Goal: Information Seeking & Learning: Understand process/instructions

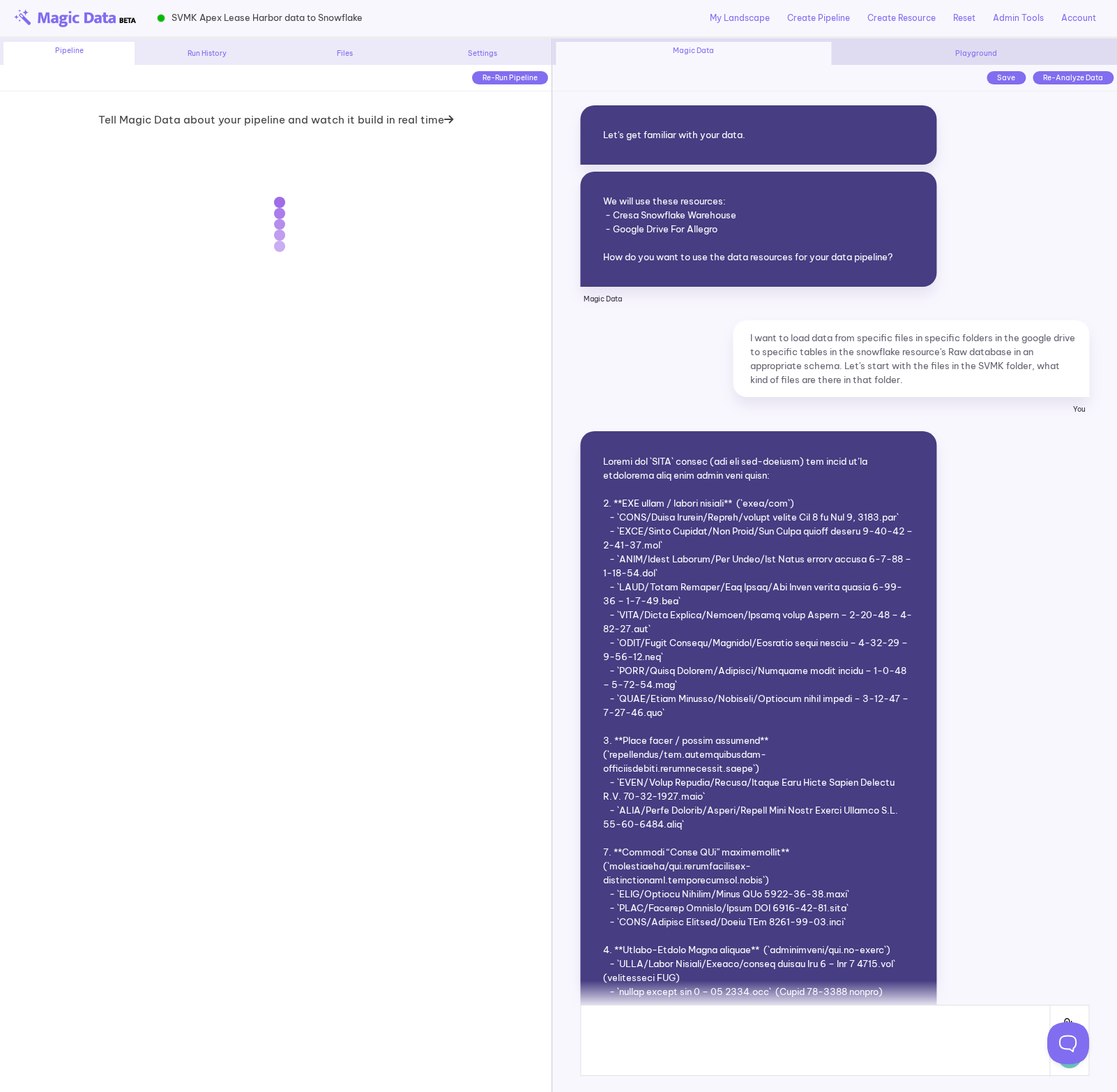
scroll to position [15357, 0]
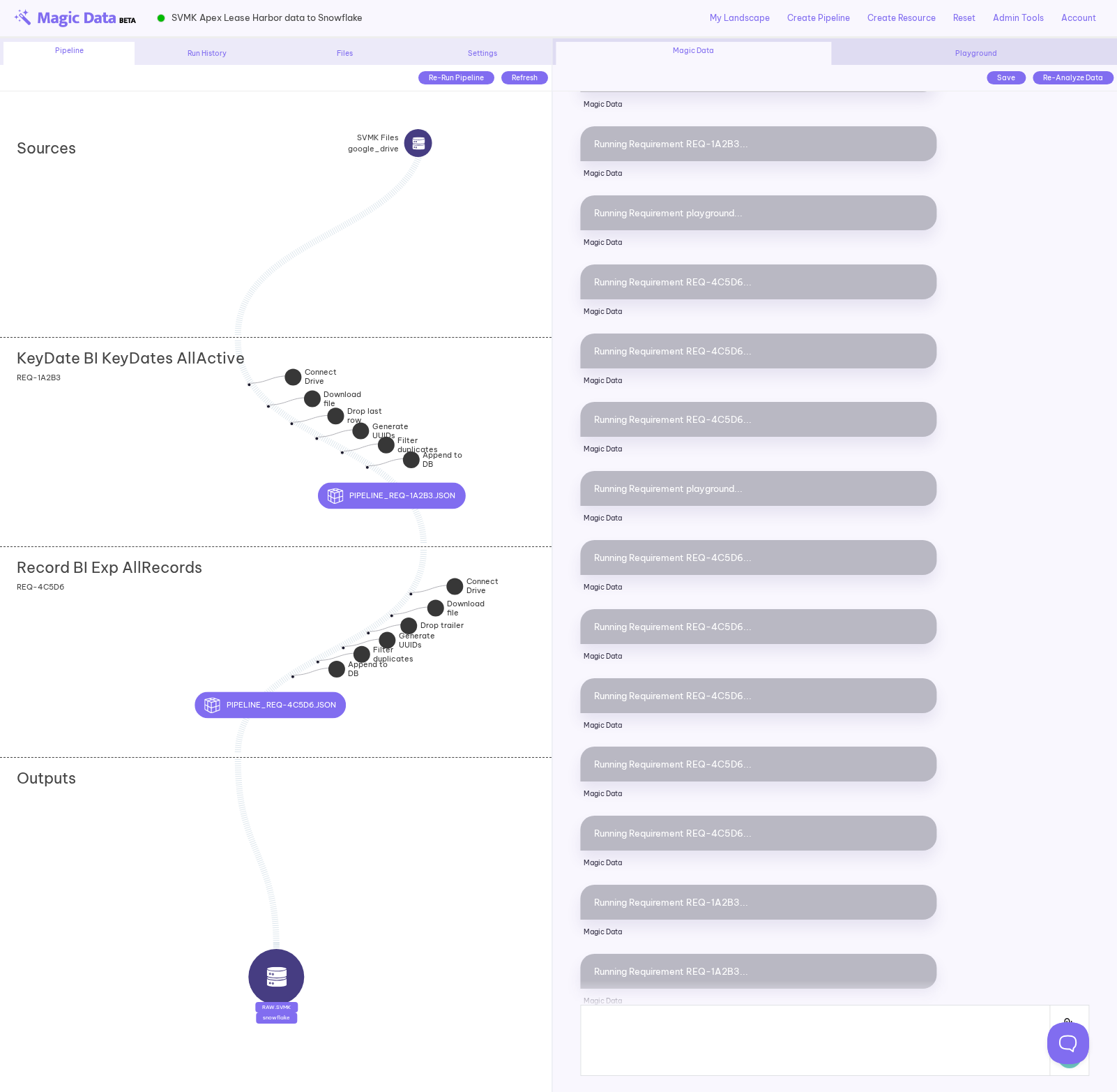
click at [502, 476] on div "KeyDate BI KeyDates AllActive add section adding new section REQ-1A2B3" at bounding box center [275, 441] width 552 height 209
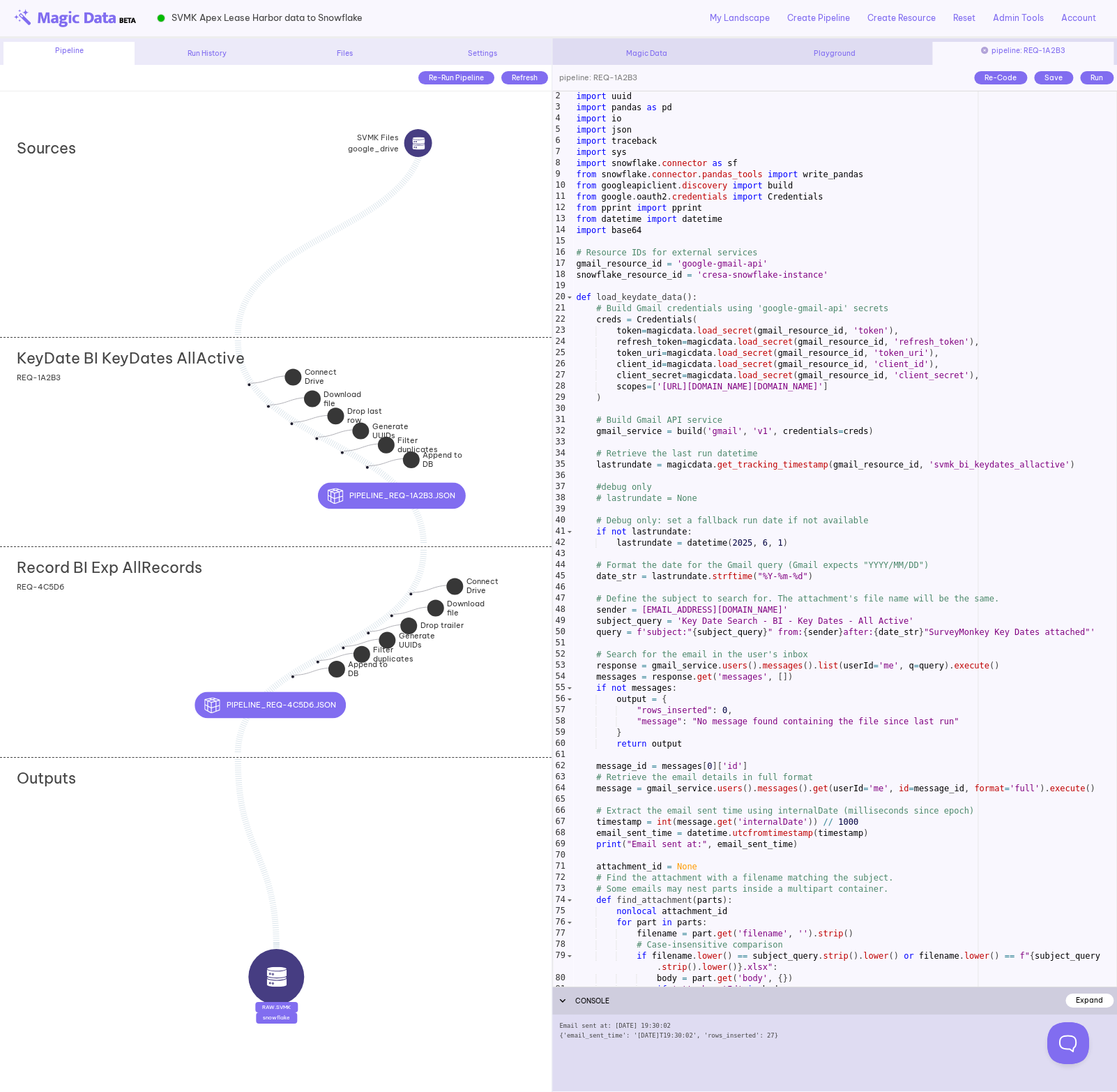
scroll to position [0, 0]
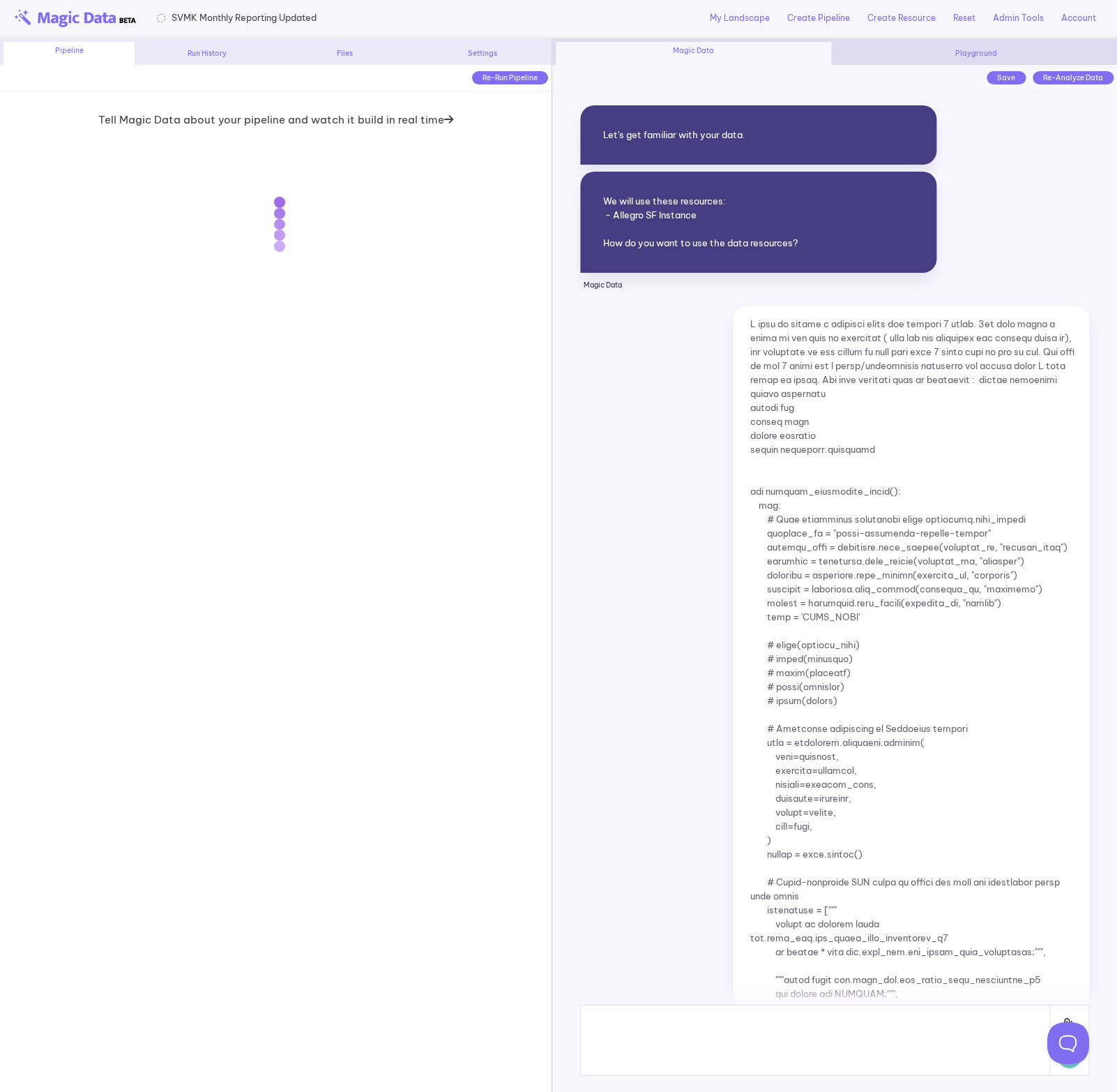
scroll to position [13614, 0]
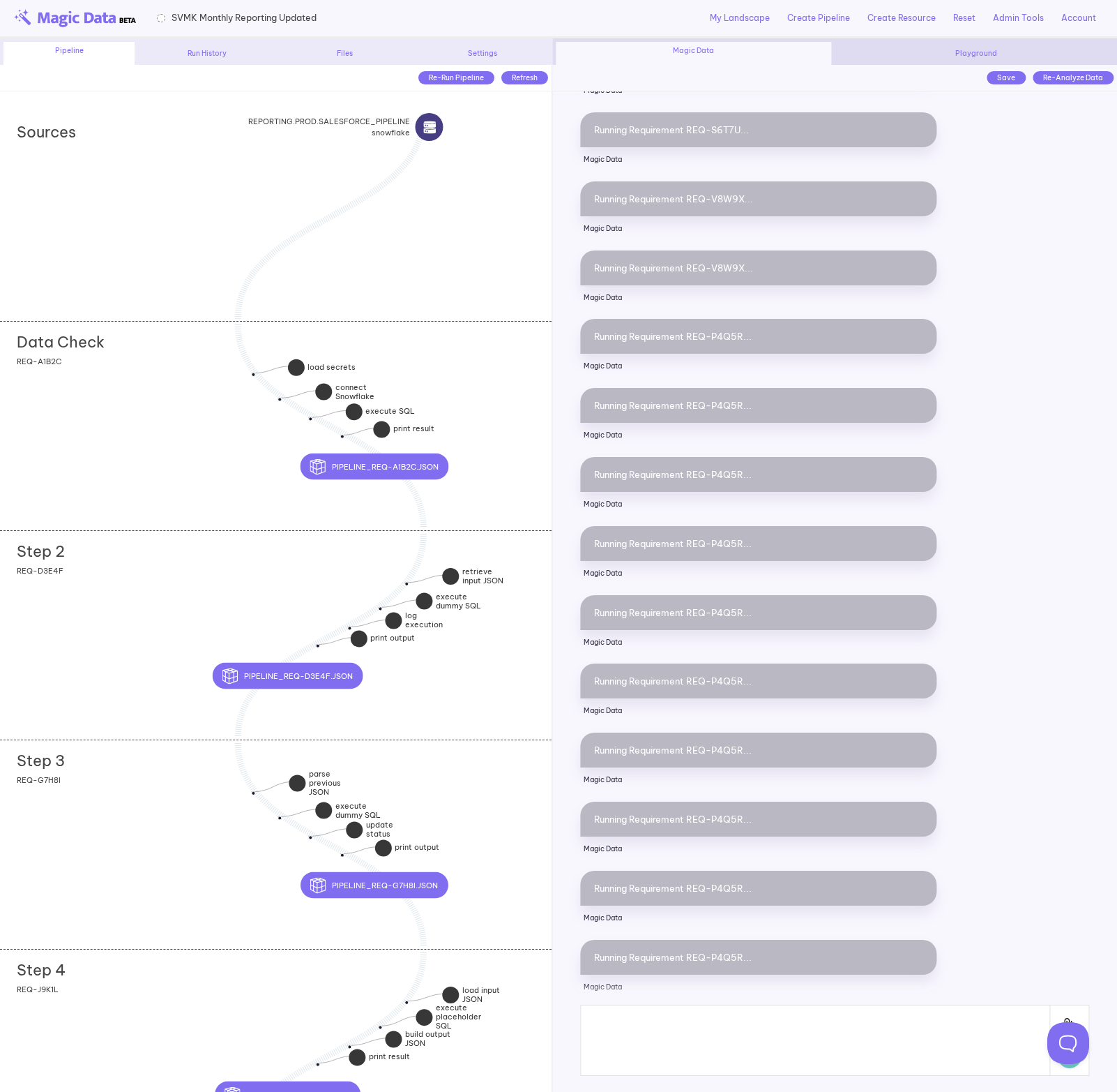
click at [102, 419] on div "Data Check add section adding new section REQ-A1B2C" at bounding box center [275, 425] width 552 height 209
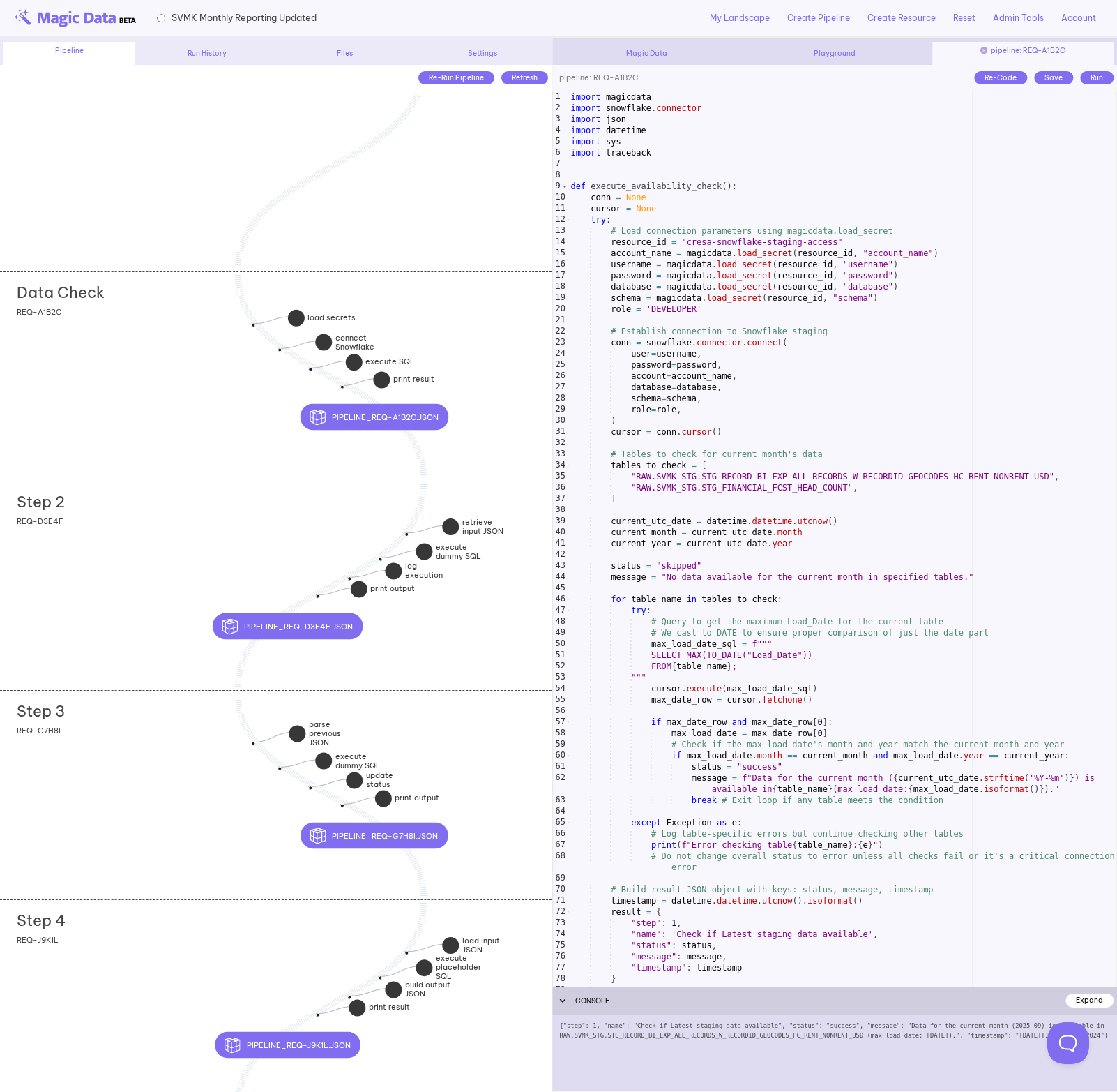
click at [290, 452] on div "Data Check add section adding new section REQ-A1B2C" at bounding box center [275, 376] width 552 height 209
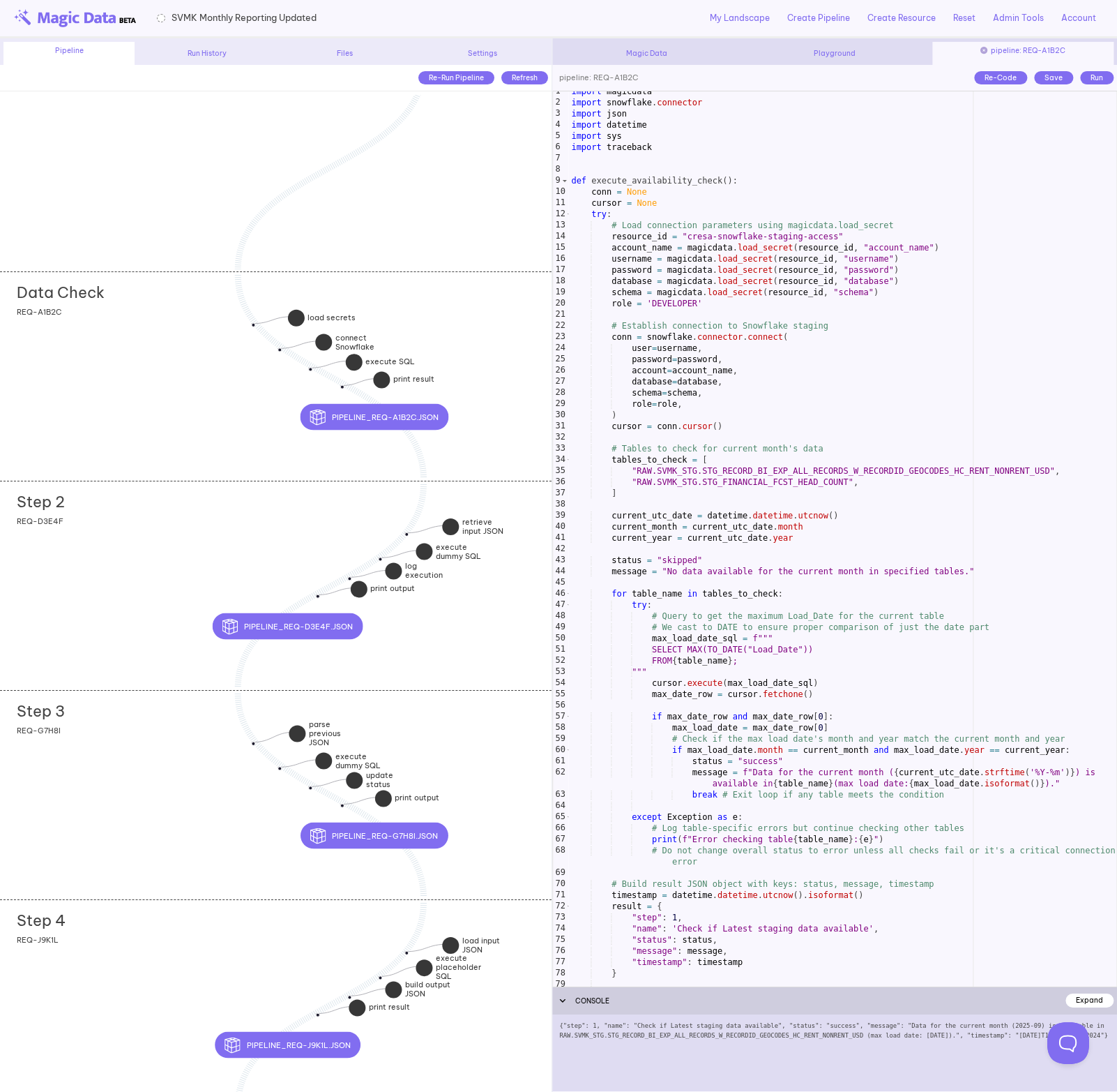
scroll to position [8, 0]
click at [882, 463] on div "import magicdata import snowflake . connector import json import datetime impor…" at bounding box center [842, 542] width 548 height 917
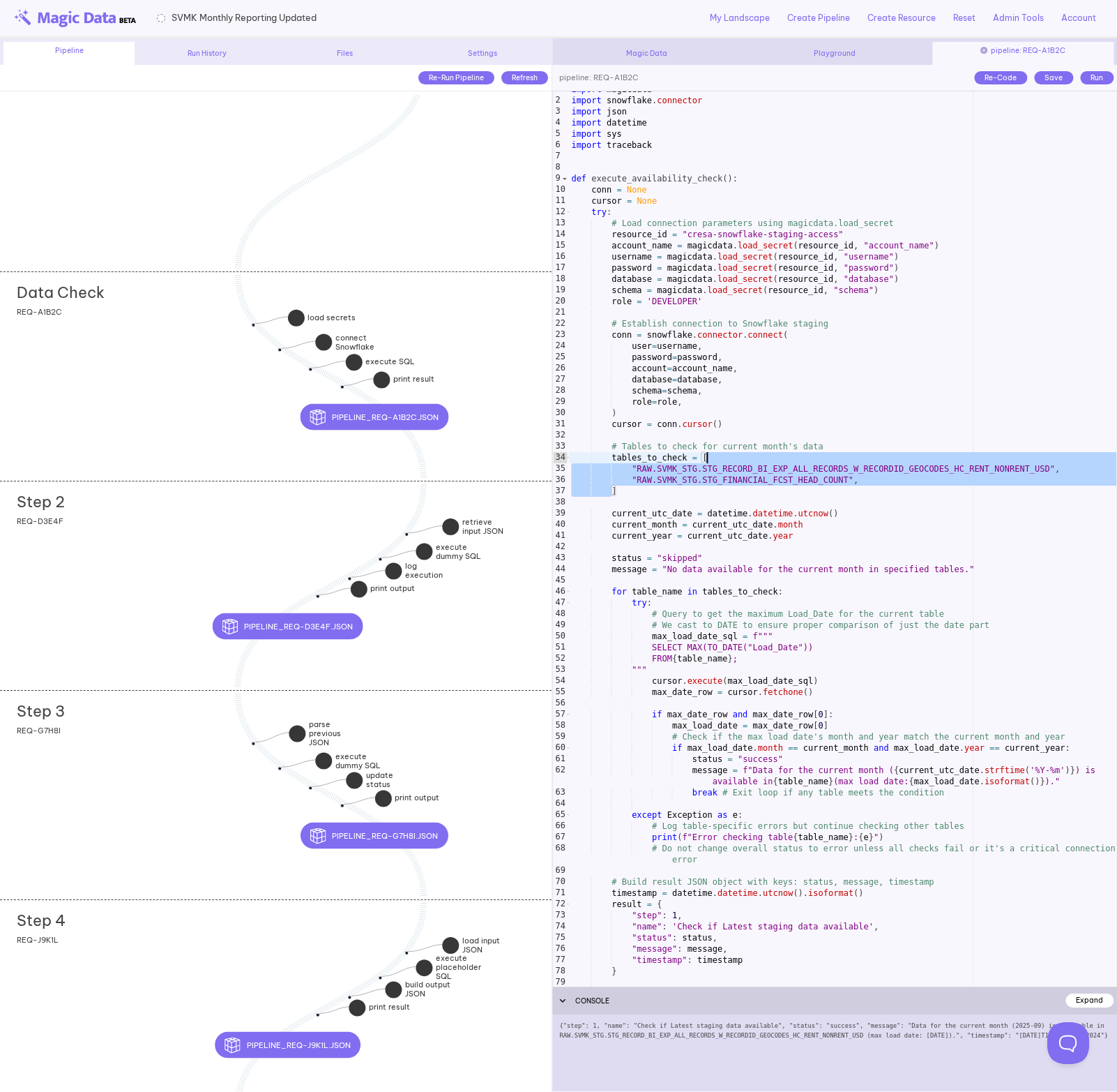
click at [858, 468] on div "import magicdata import snowflake . connector import json import datetime impor…" at bounding box center [842, 542] width 548 height 917
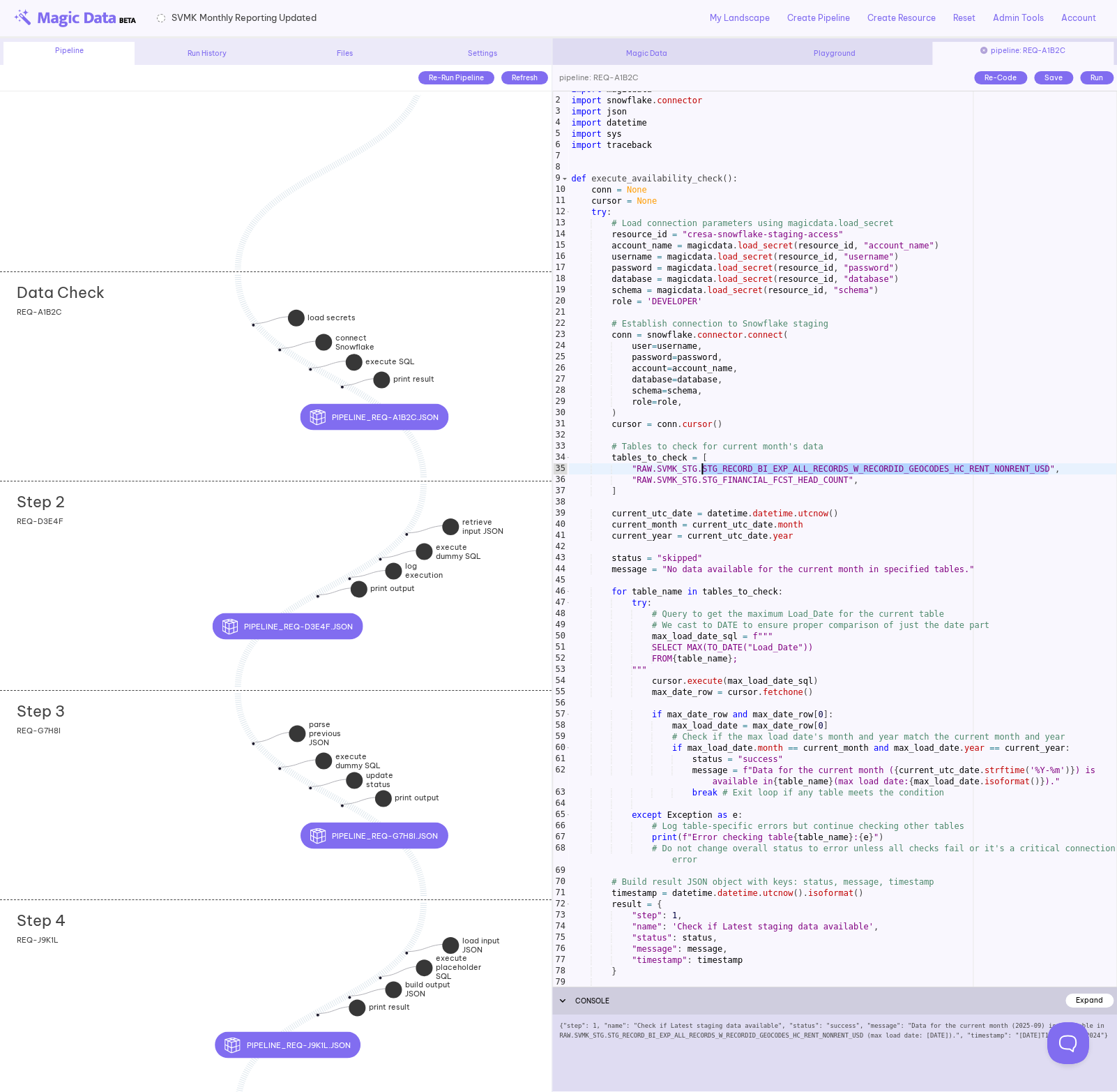
click at [772, 476] on div "import magicdata import snowflake . connector import json import datetime impor…" at bounding box center [842, 542] width 548 height 917
click at [773, 463] on div "import magicdata import snowflake . connector import json import datetime impor…" at bounding box center [842, 542] width 548 height 917
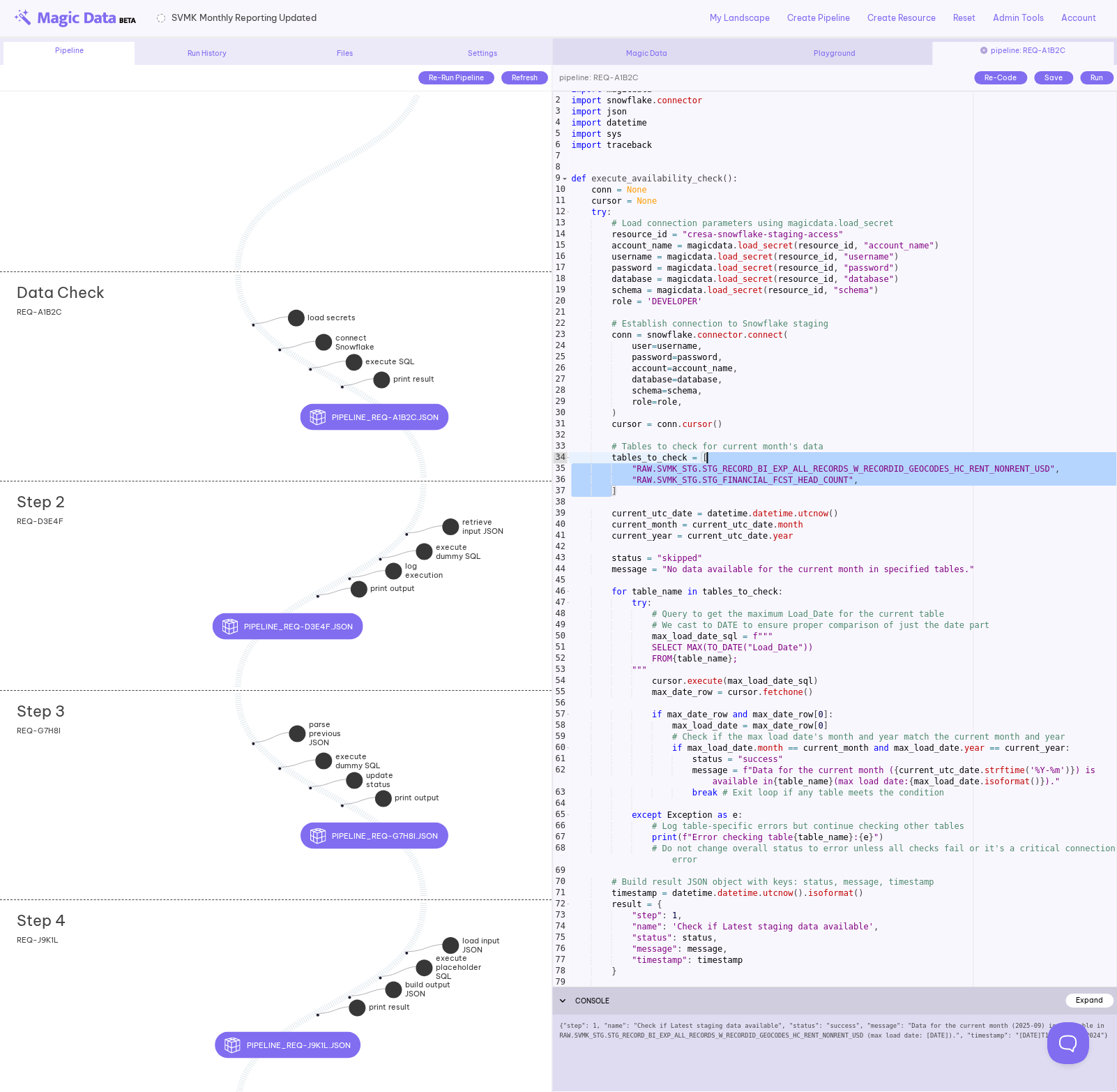
click at [759, 470] on div "import magicdata import snowflake . connector import json import datetime impor…" at bounding box center [842, 542] width 548 height 917
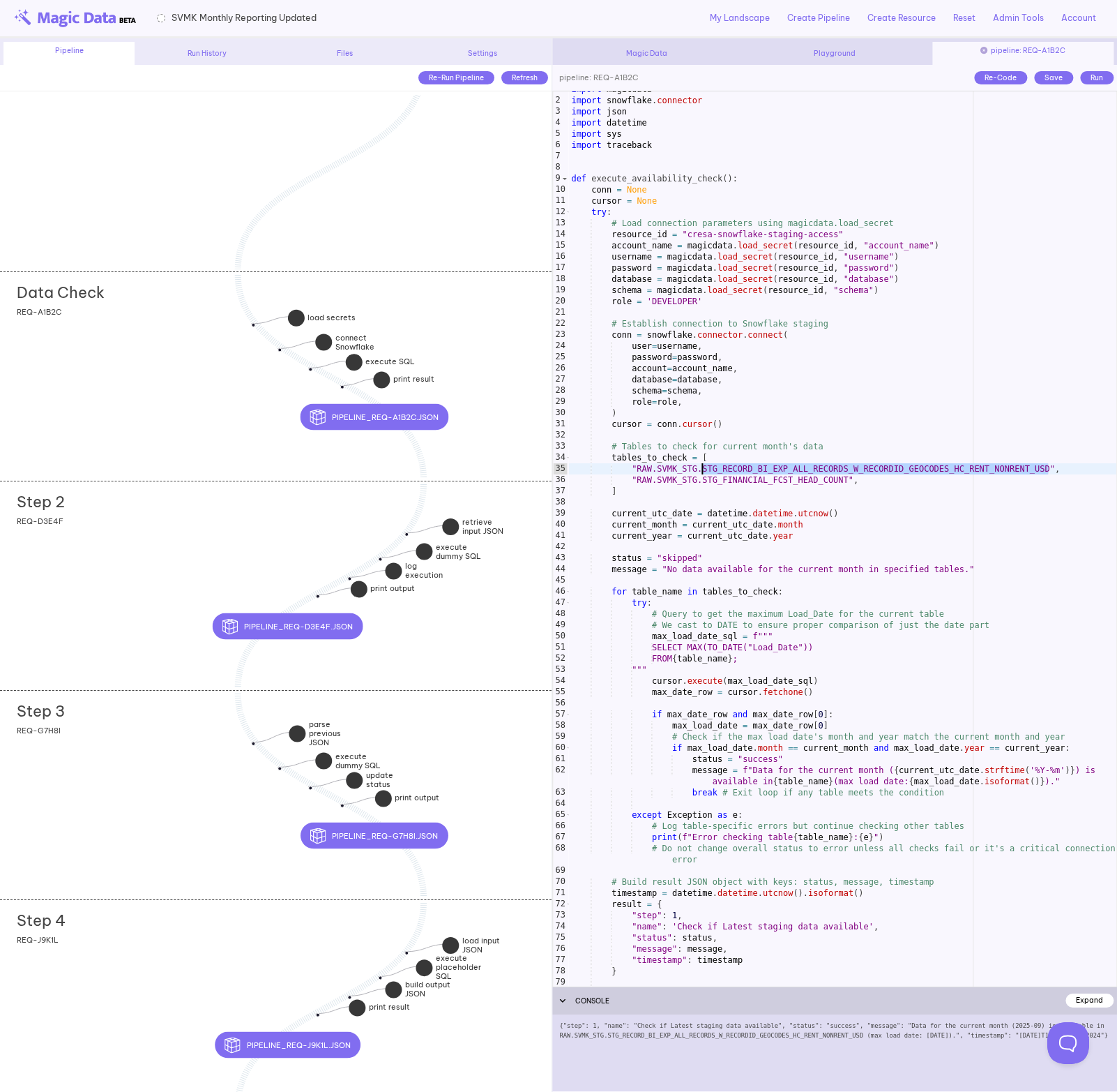
click at [643, 455] on div "import magicdata import snowflake . connector import json import datetime impor…" at bounding box center [842, 542] width 548 height 917
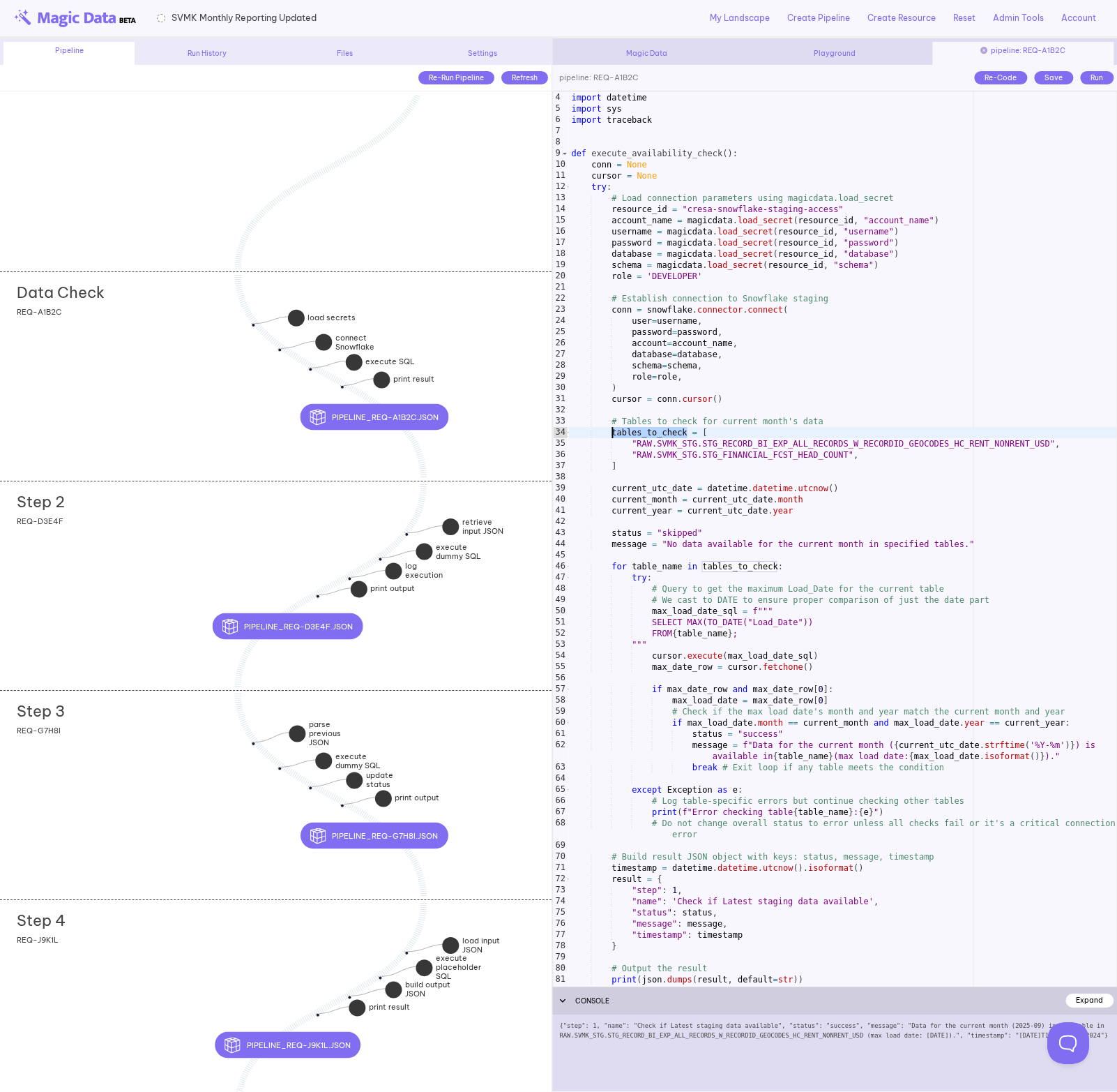
scroll to position [33, 0]
click at [185, 521] on div "Step 2 add section adding new section REQ-D3E4F" at bounding box center [275, 585] width 552 height 209
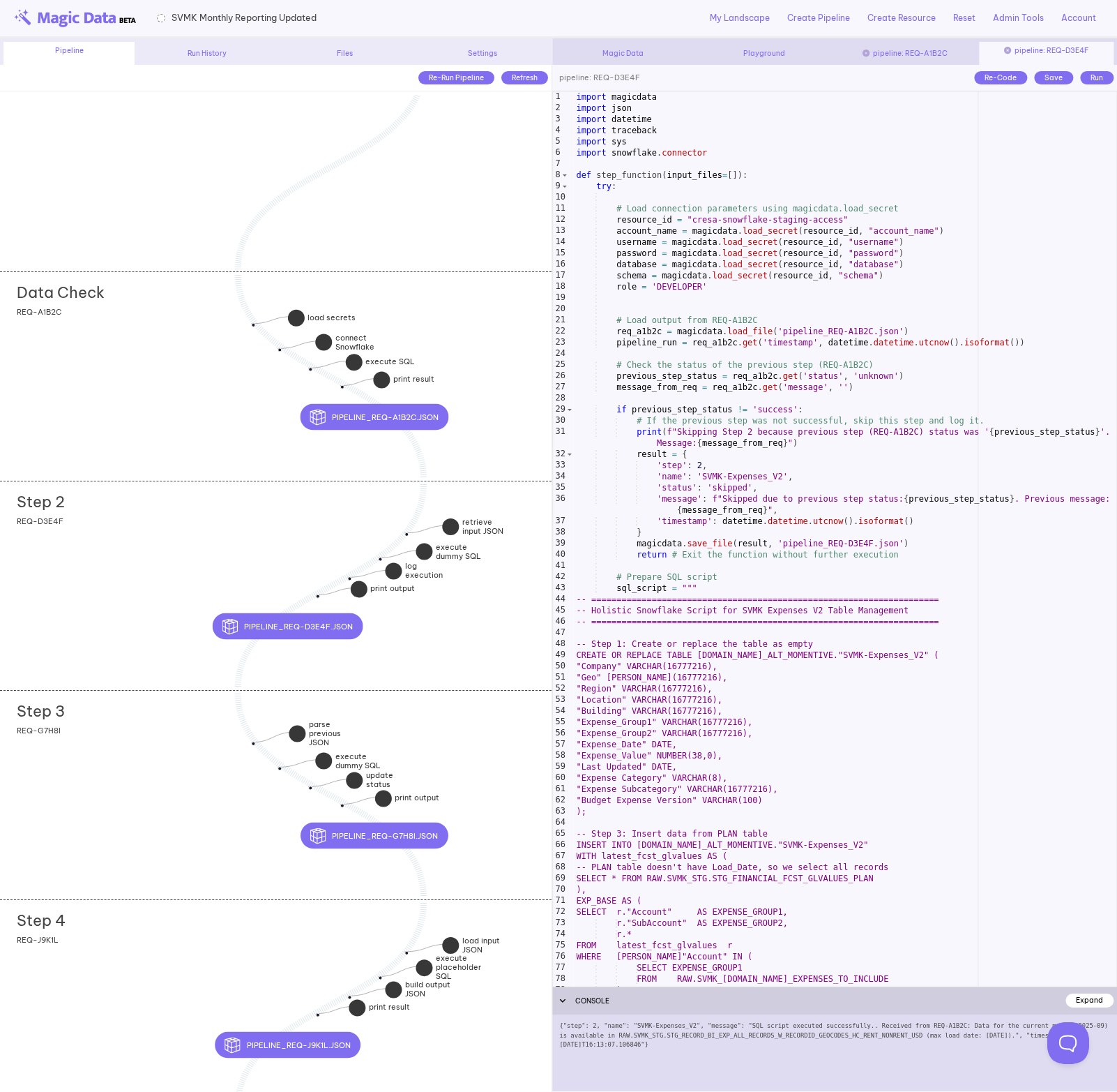
click at [714, 526] on div "import magicdata import json import datetime import traceback import sys import…" at bounding box center [845, 550] width 543 height 917
click at [706, 427] on div "import magicdata import json import datetime import traceback import sys import…" at bounding box center [845, 550] width 543 height 917
click at [210, 831] on div "Step 3 add section adding new section REQ-G7H8I" at bounding box center [275, 794] width 552 height 209
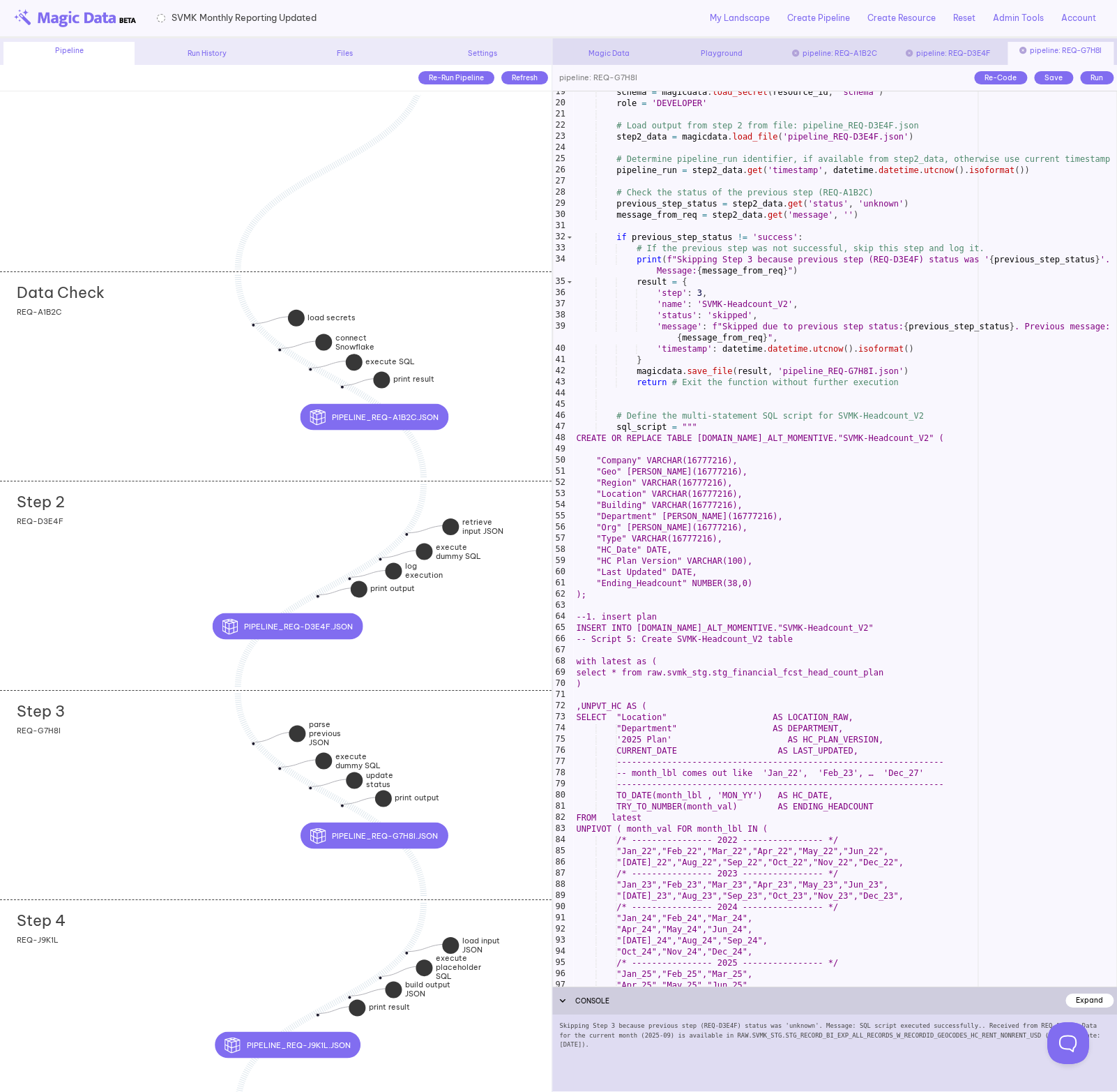
scroll to position [210, 0]
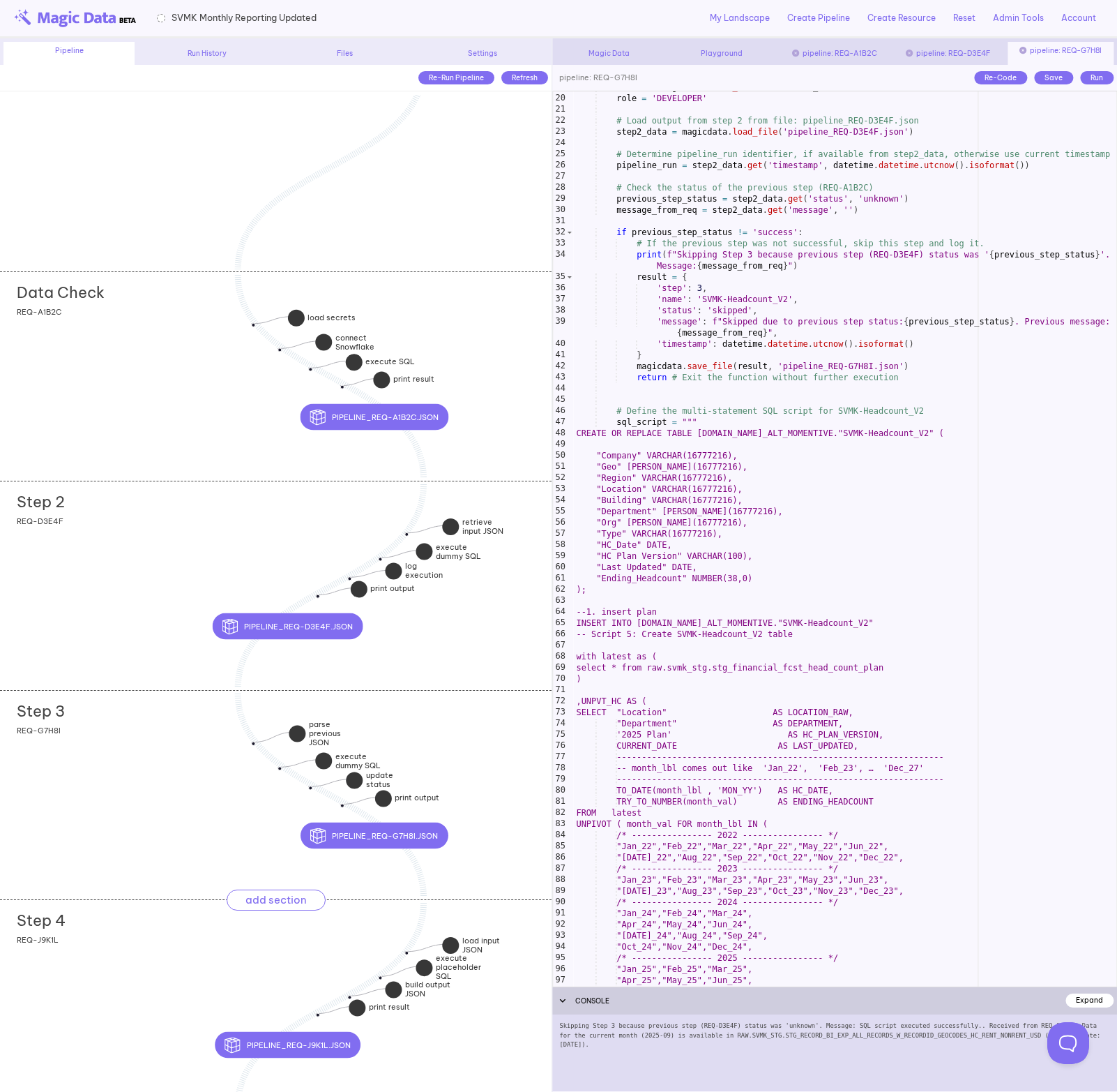
click at [157, 928] on div "Step 4 add section adding new section" at bounding box center [284, 916] width 535 height 34
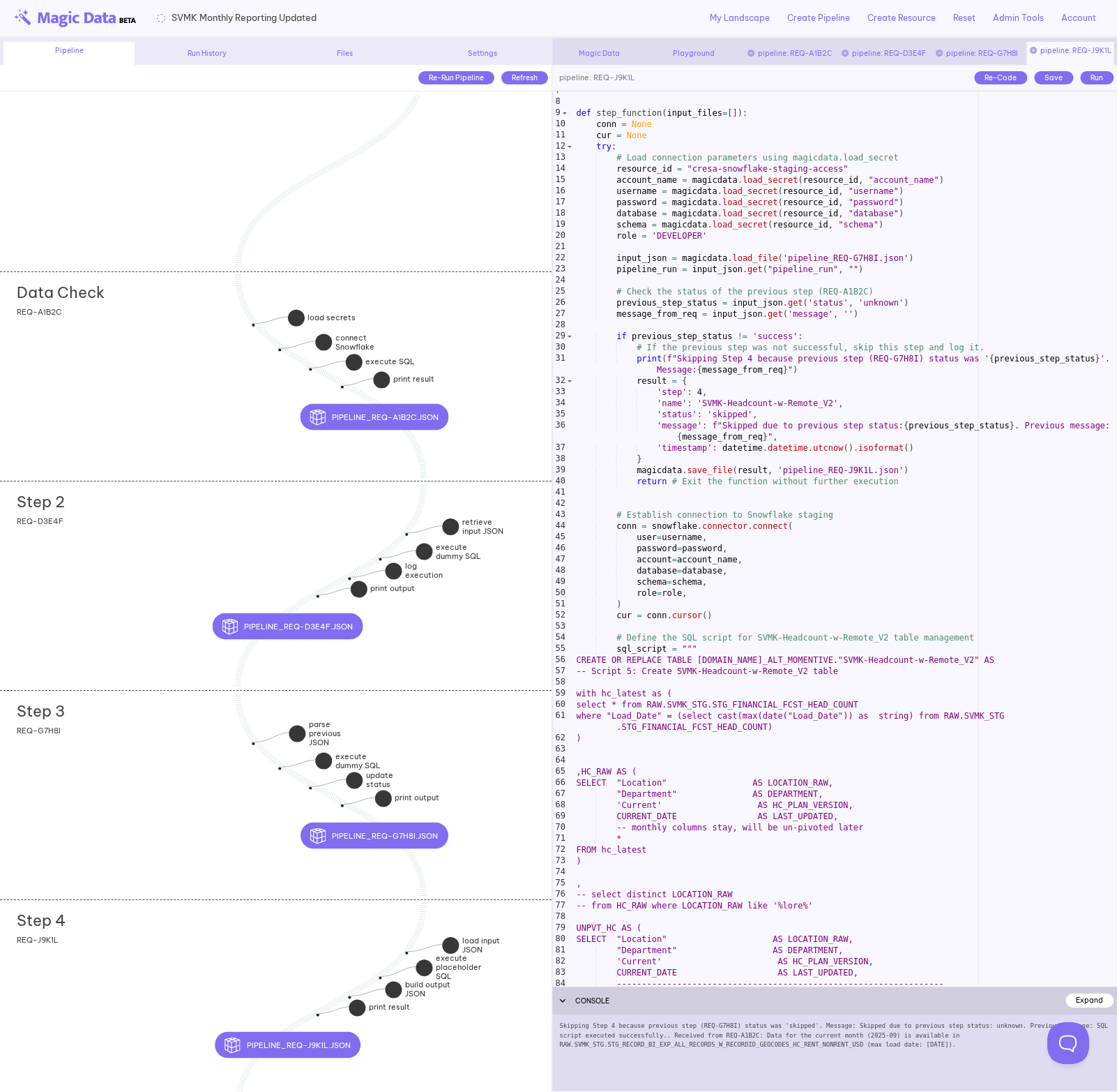
scroll to position [73, 0]
click at [929, 658] on div "def step_function ( input_files = [ ]) : conn = None cur = None try : # Load co…" at bounding box center [845, 543] width 543 height 917
click at [942, 658] on div "def step_function ( input_files = [ ]) : conn = None cur = None try : # Load co…" at bounding box center [845, 543] width 543 height 917
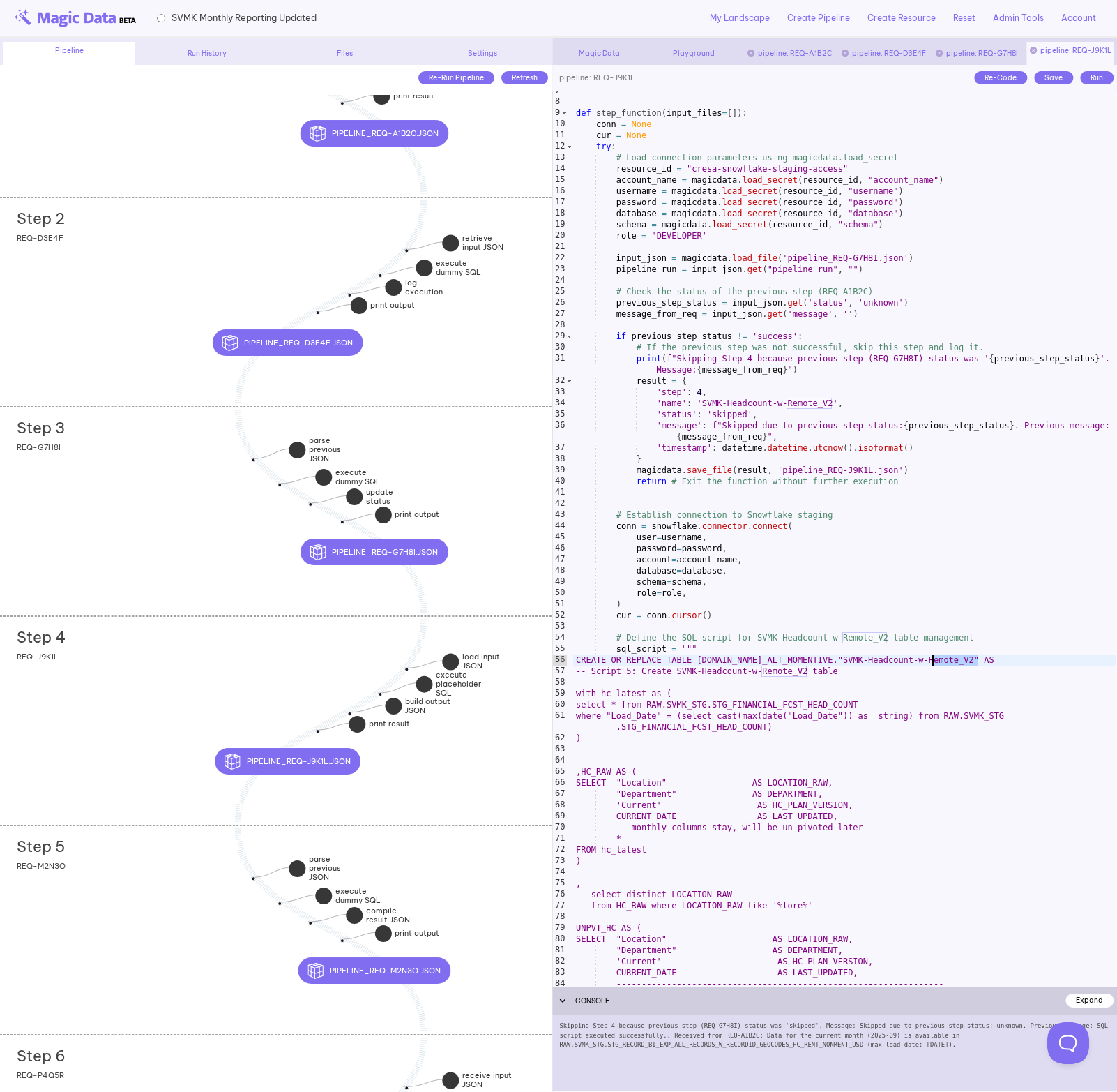
click at [173, 892] on div "Step 5 add section adding new section REQ-M2N3O" at bounding box center [275, 929] width 552 height 209
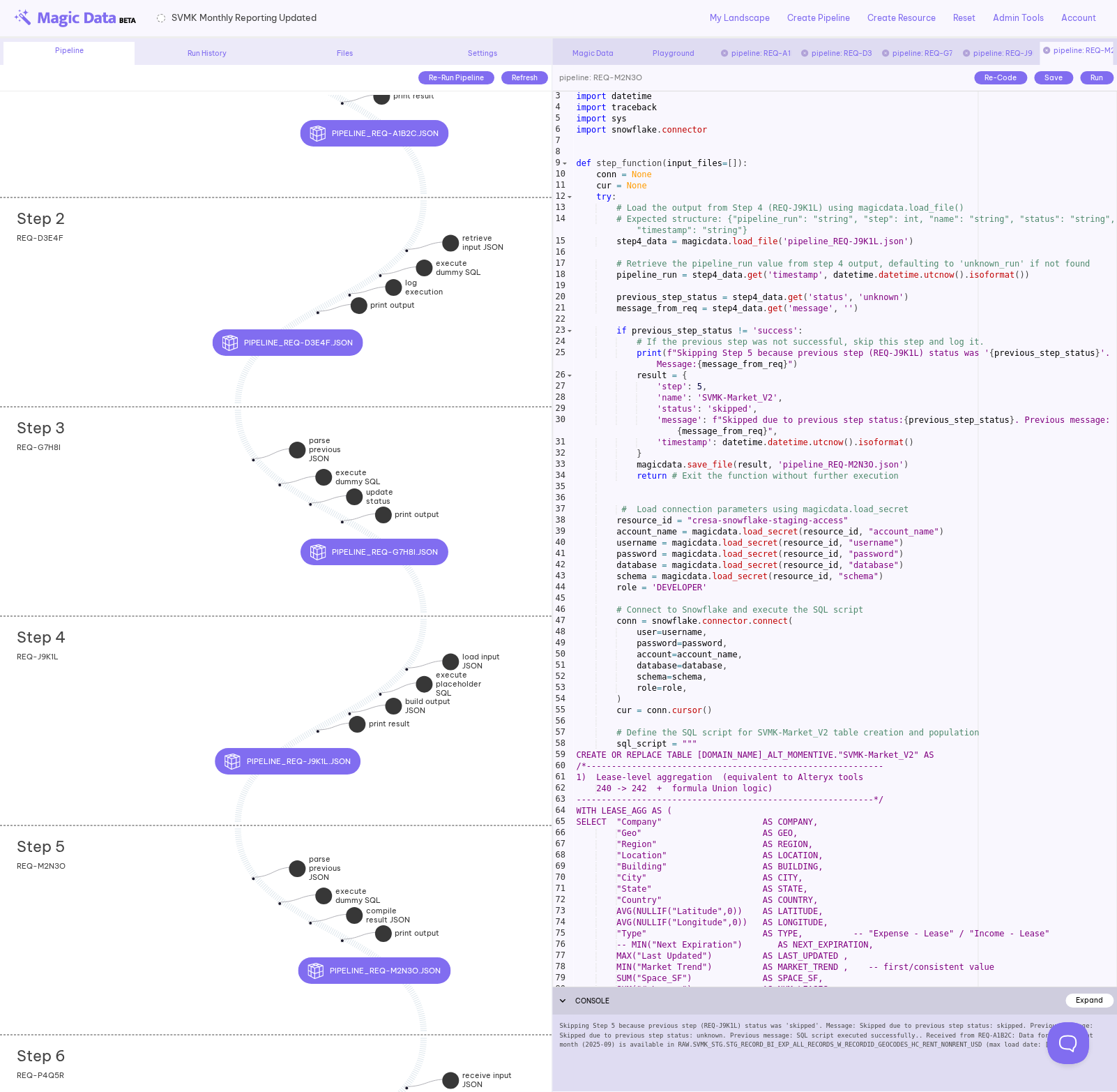
scroll to position [19, 0]
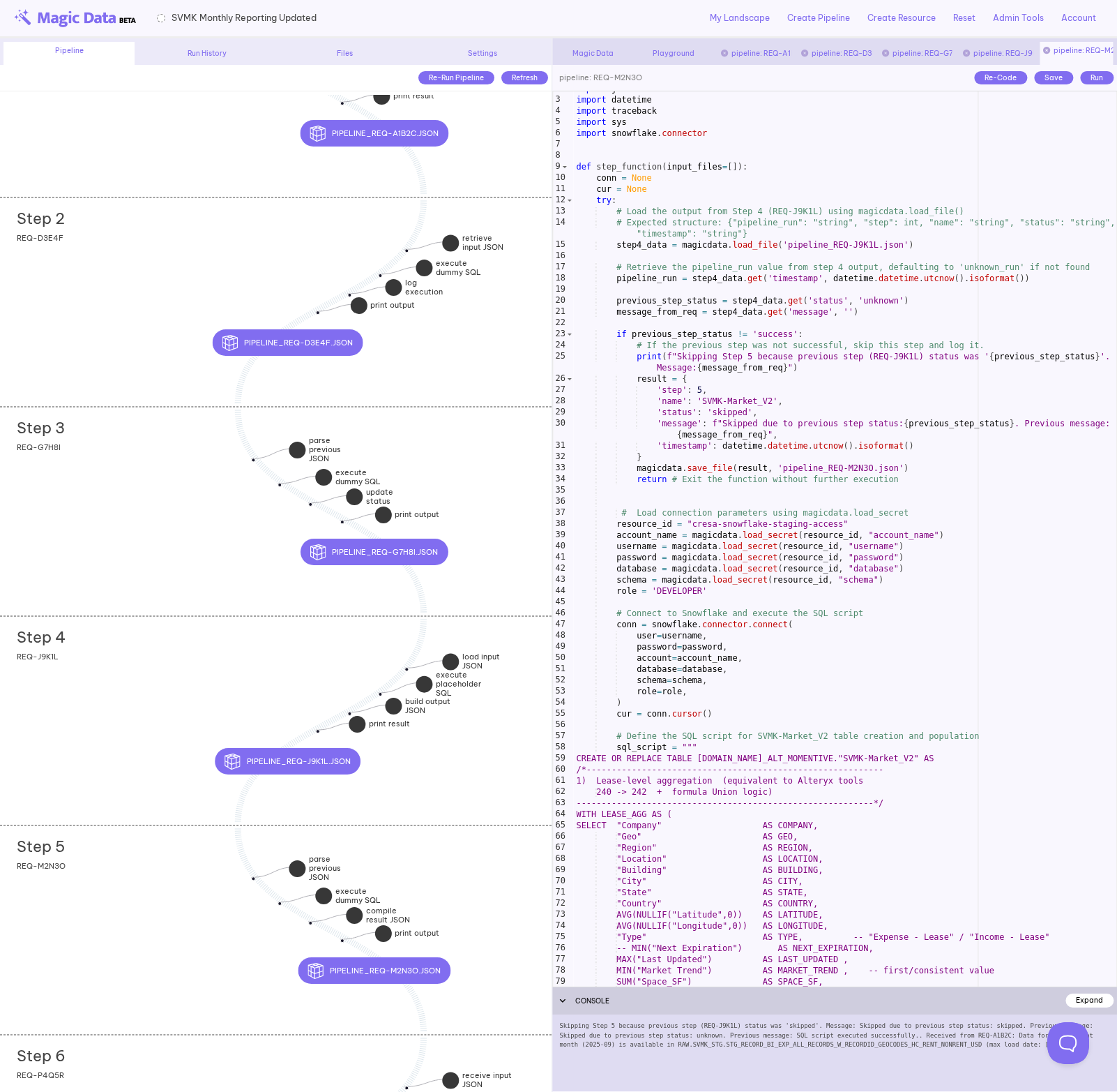
click at [711, 399] on div "import json import datetime import traceback import sys import snowflake . conn…" at bounding box center [845, 541] width 543 height 917
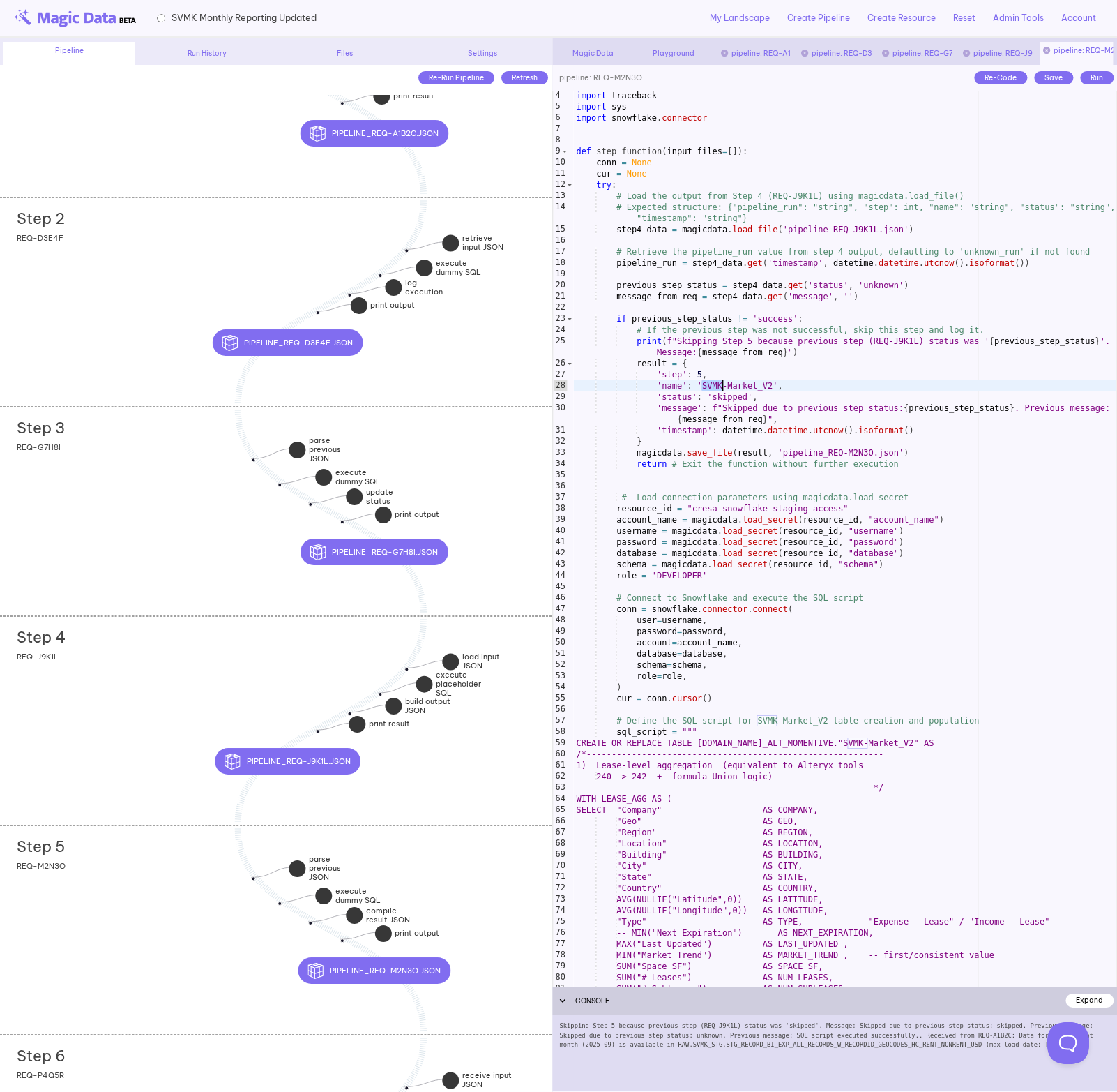
scroll to position [36, 0]
click at [681, 313] on div "import traceback import sys import snowflake . connector def step_function ( in…" at bounding box center [845, 547] width 543 height 917
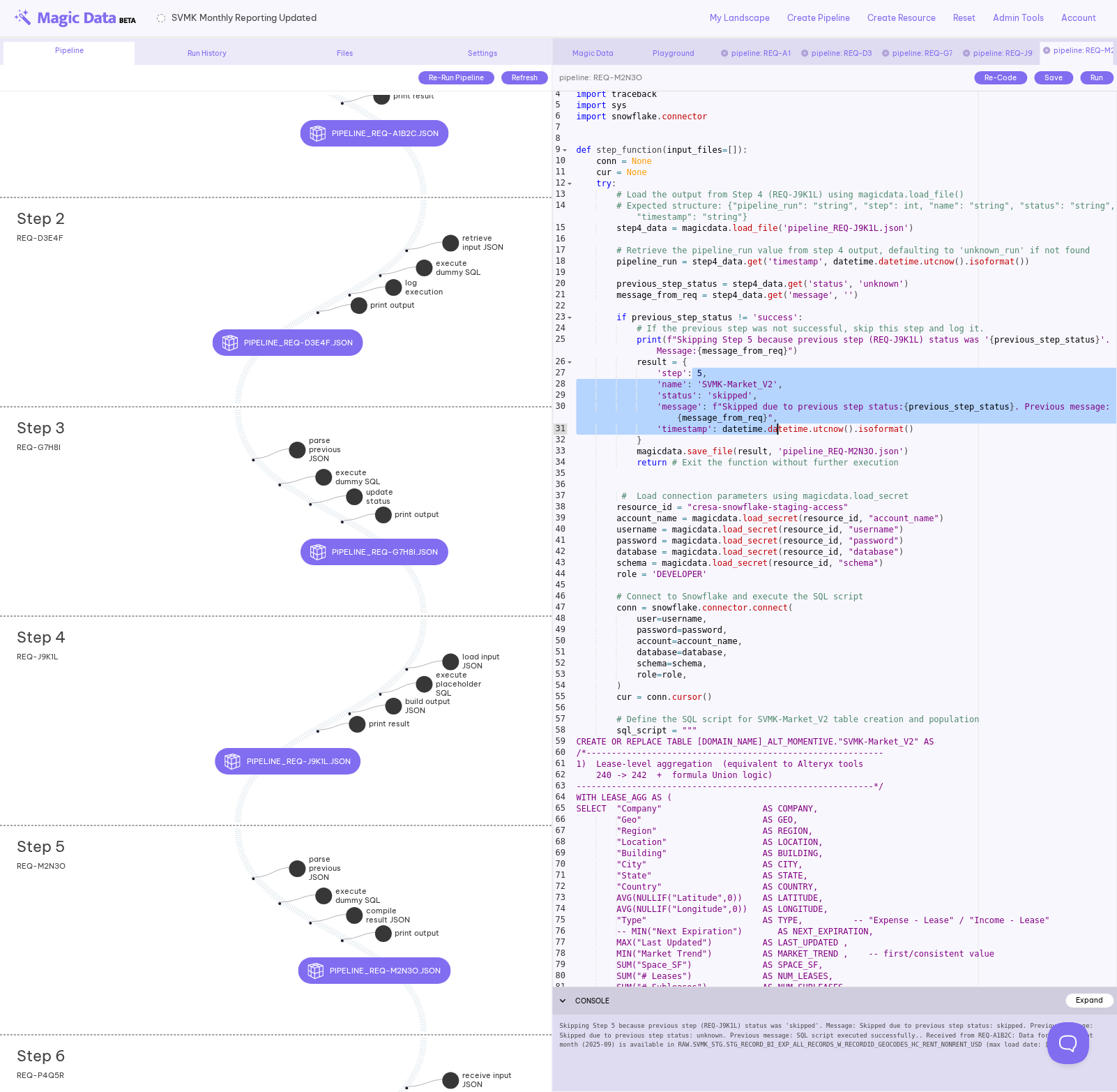
drag, startPoint x: 691, startPoint y: 368, endPoint x: 781, endPoint y: 415, distance: 101.5
click at [778, 422] on div "import traceback import sys import snowflake . connector def step_function ( in…" at bounding box center [845, 547] width 543 height 917
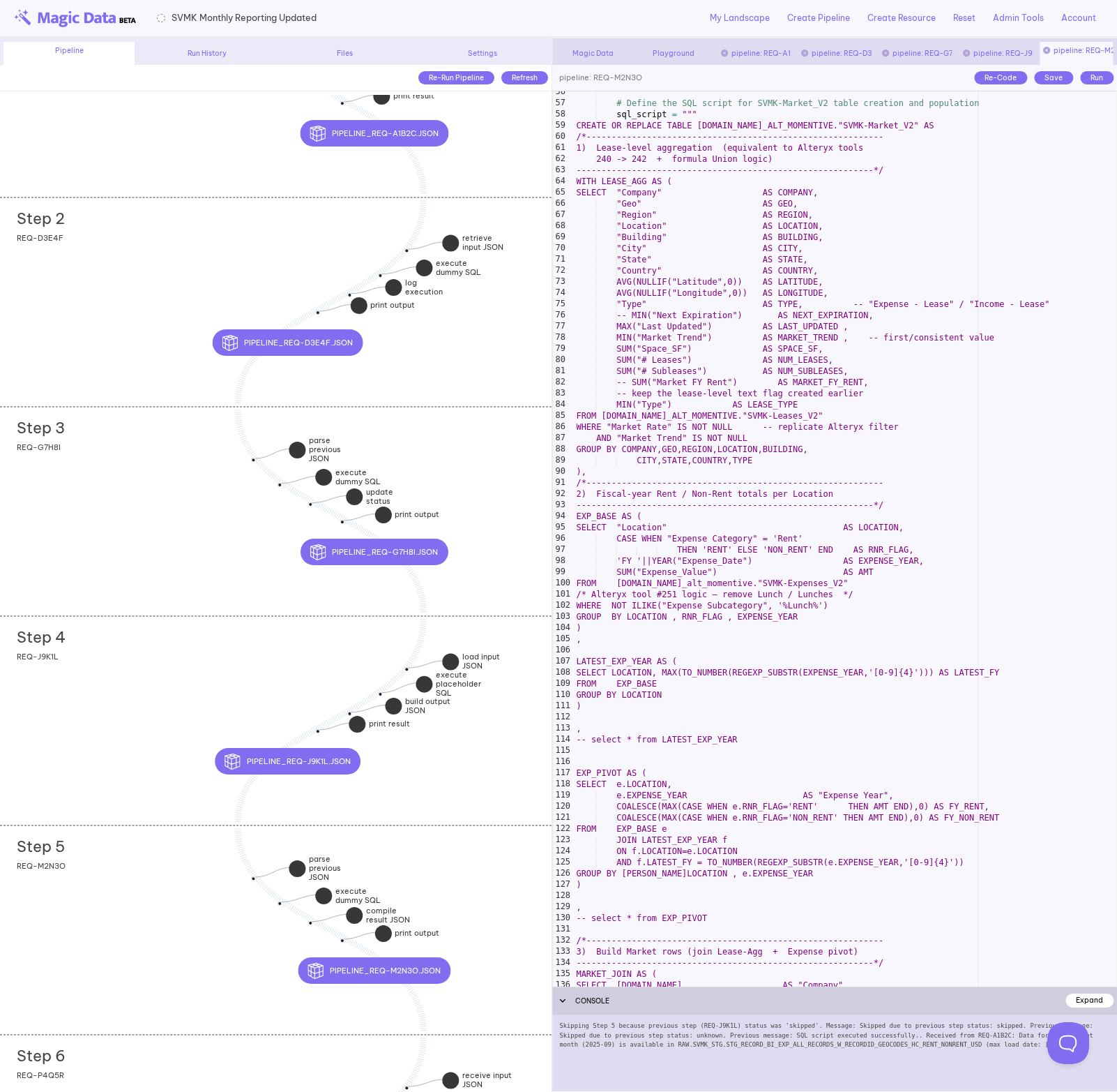
scroll to position [652, 0]
click at [754, 408] on div "# Define the SQL script for SVMK-Market_V2 table creation and population sql_sc…" at bounding box center [845, 545] width 543 height 917
click at [814, 412] on div "# Define the SQL script for SVMK-Market_V2 table creation and population sql_sc…" at bounding box center [845, 545] width 543 height 917
click at [833, 583] on div "# Define the SQL script for SVMK-Market_V2 table creation and population sql_sc…" at bounding box center [845, 545] width 543 height 917
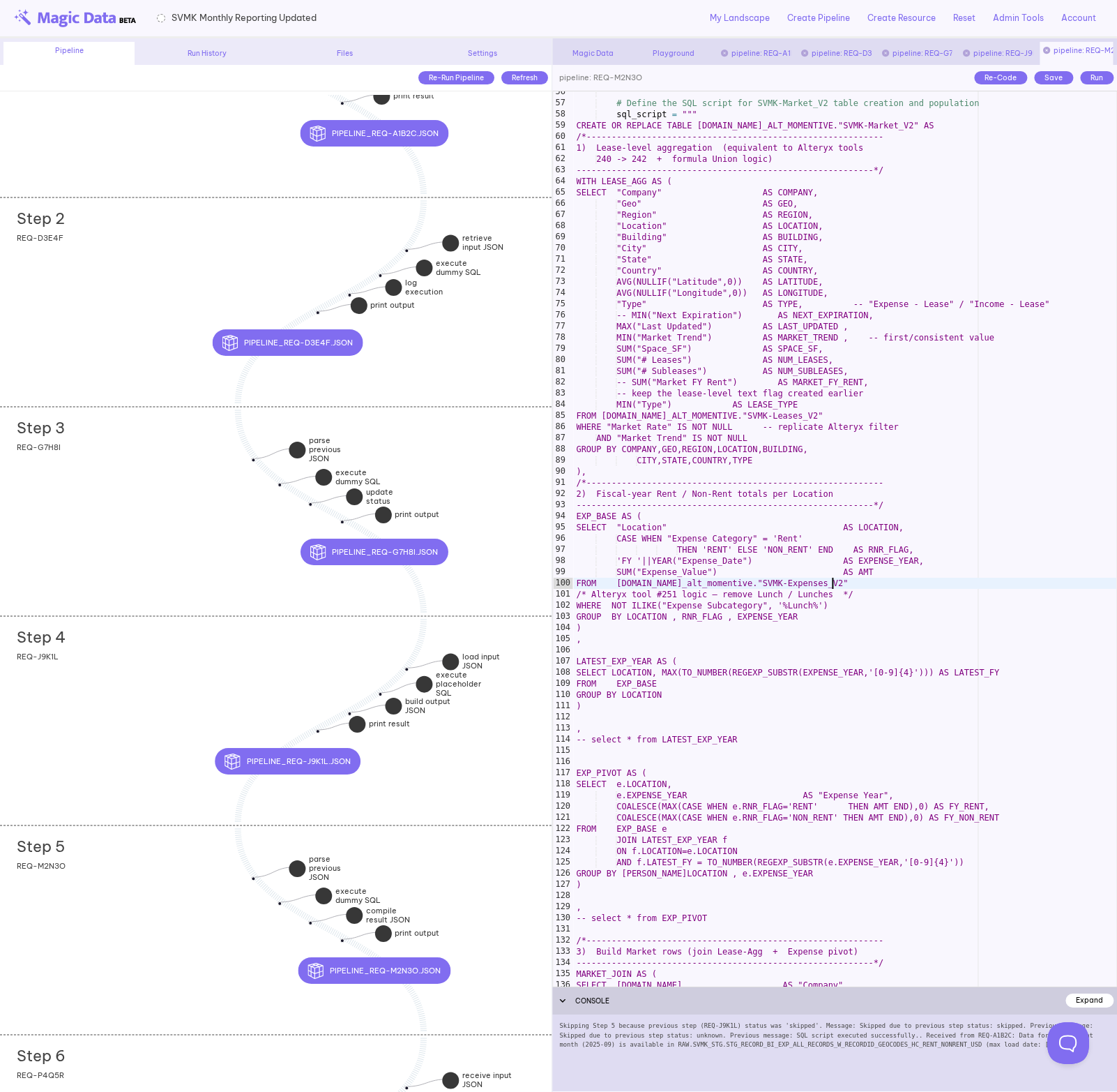
click at [833, 583] on div "# Define the SQL script for SVMK-Market_V2 table creation and population sql_sc…" at bounding box center [845, 545] width 543 height 917
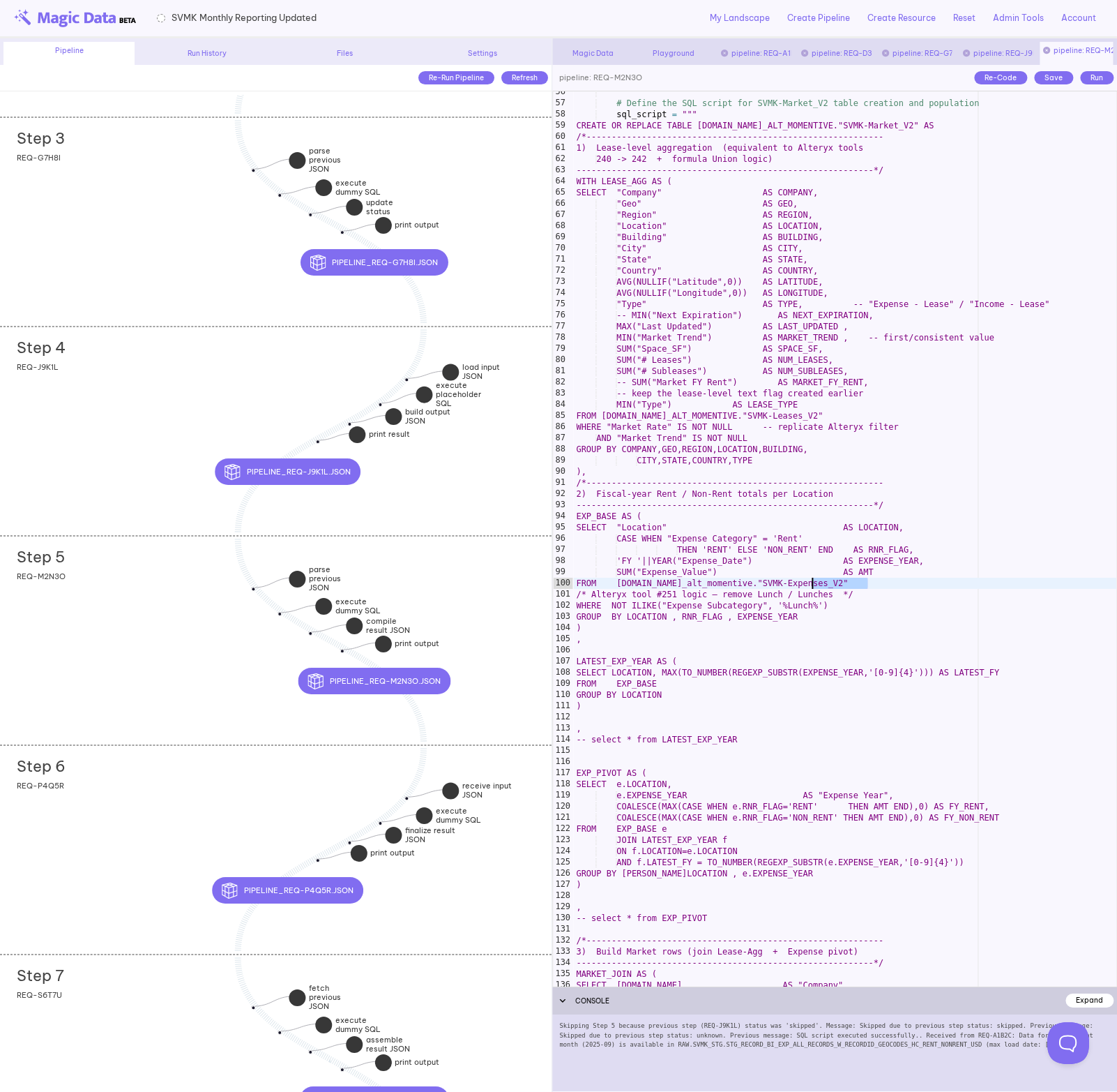
click at [160, 811] on div "Step 6 add section adding new section REQ-P4Q5R" at bounding box center [275, 849] width 552 height 209
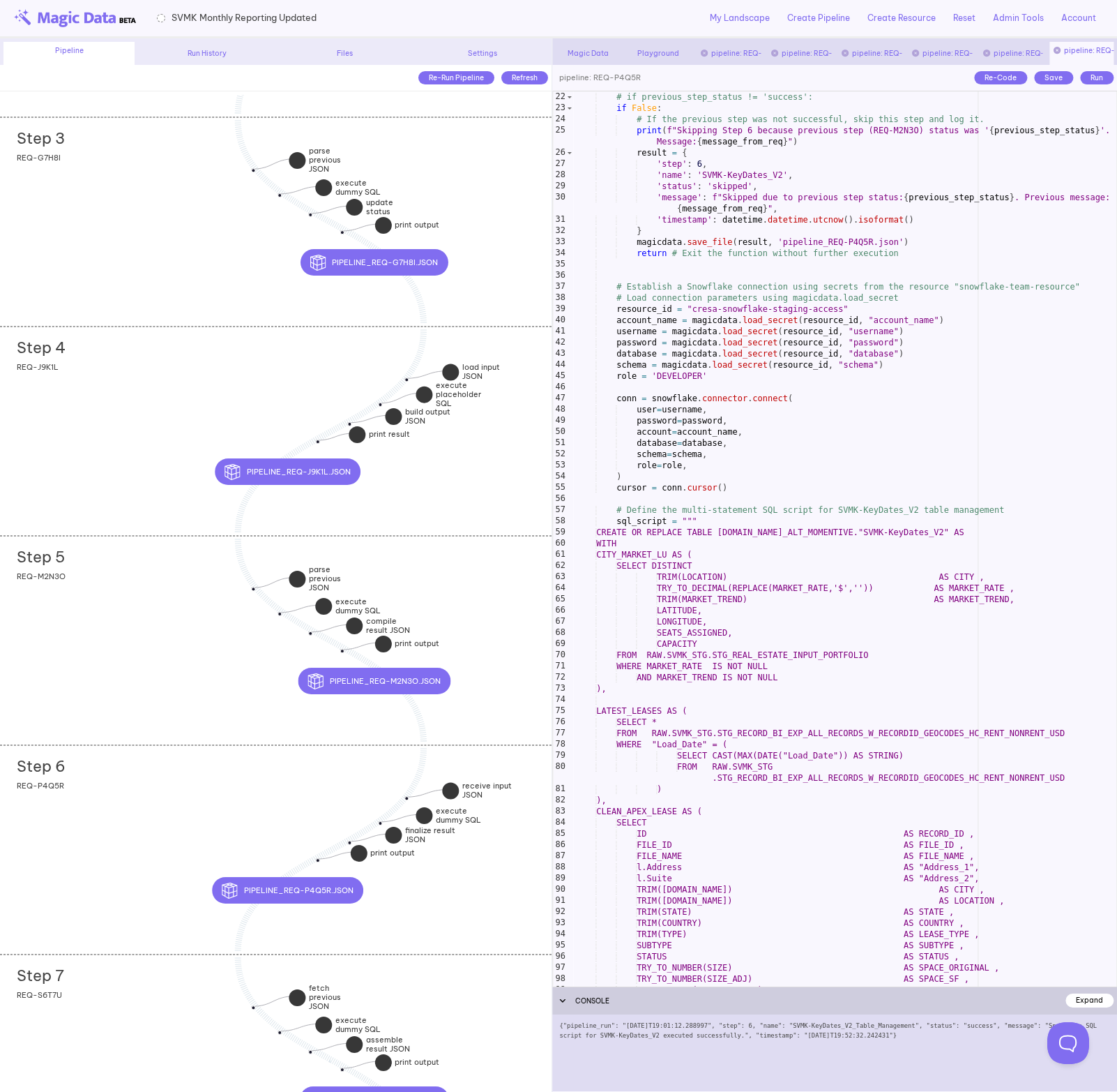
scroll to position [245, 0]
click at [809, 656] on div "# if previous_step_status != 'success': if False : # If the previous step was n…" at bounding box center [845, 538] width 543 height 917
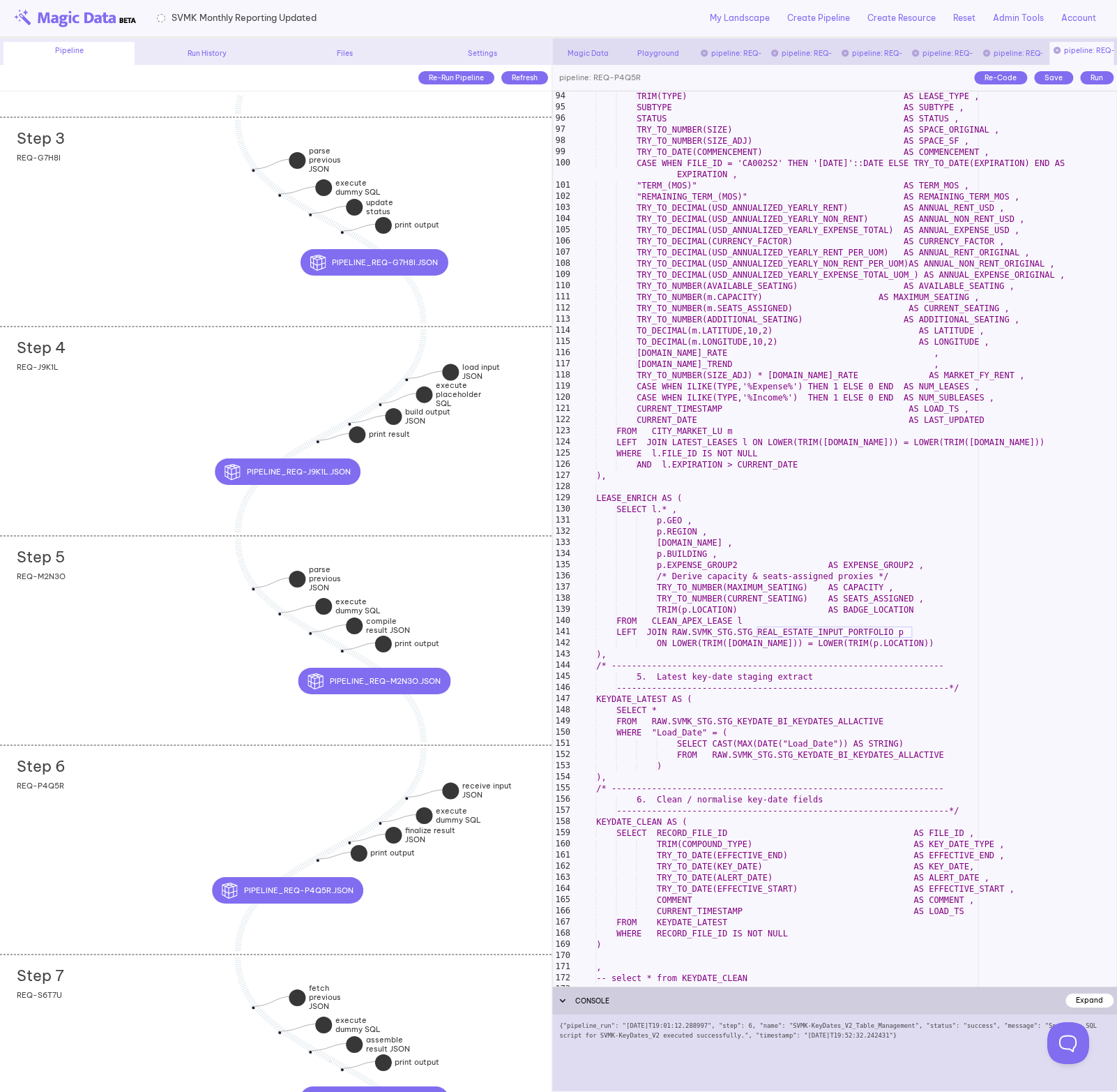
scroll to position [1085, 0]
click at [837, 751] on div "TRIM(TYPE) AS LEASE_TYPE , SUBTYPE AS SUBTYPE , STATUS AS STATUS , TRY_TO_NUMBE…" at bounding box center [845, 547] width 543 height 917
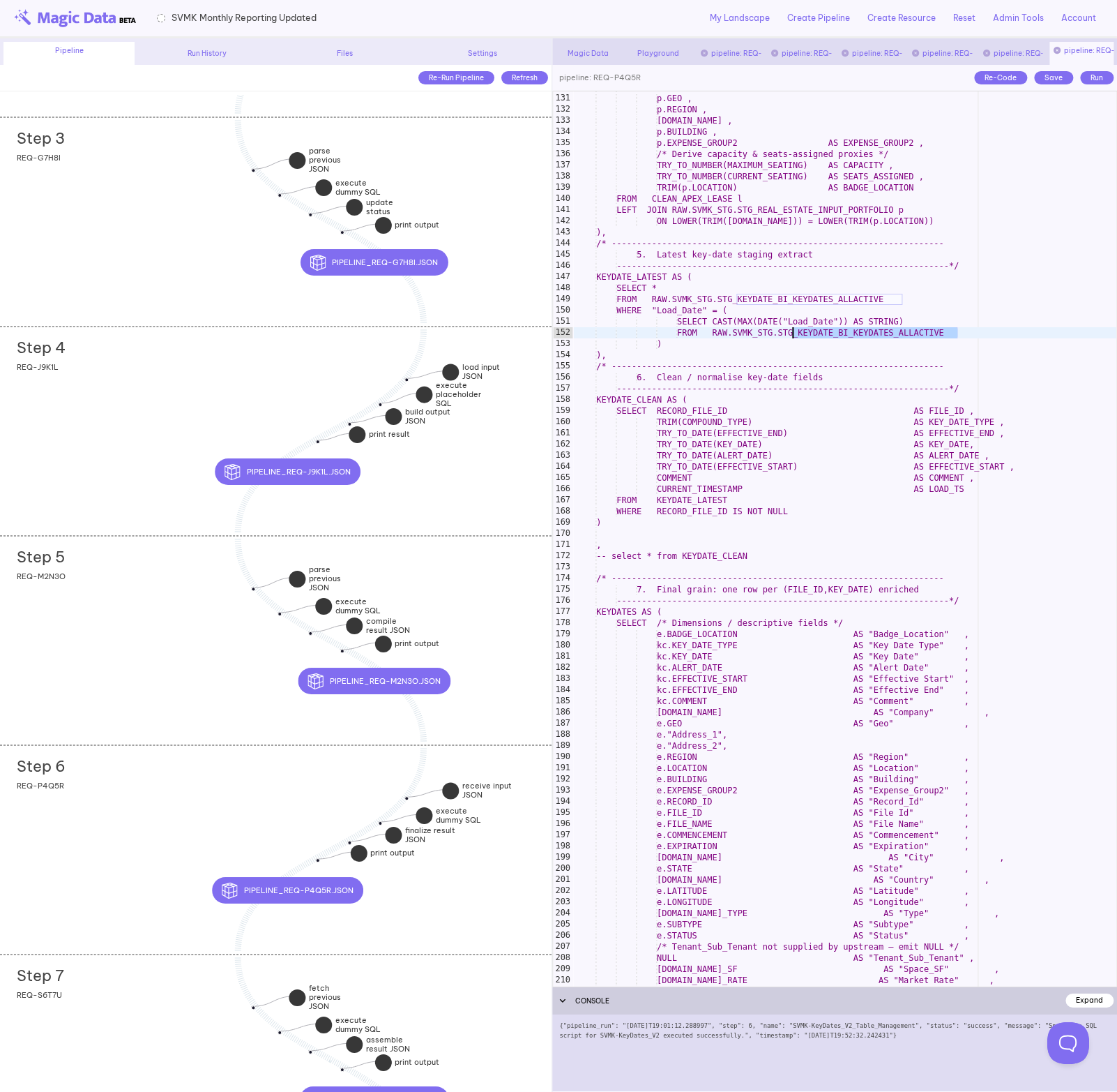
scroll to position [1512, 0]
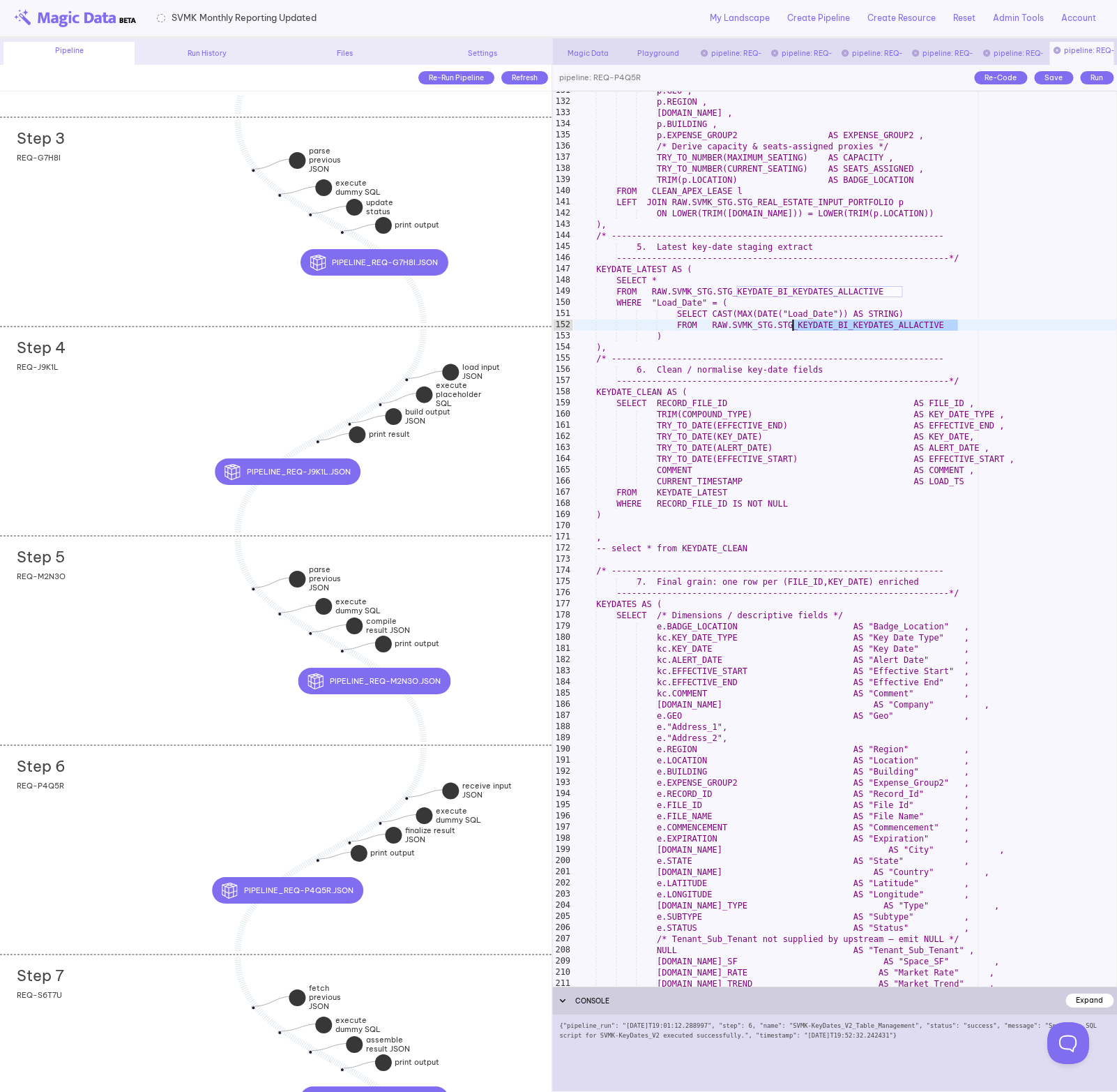
click at [899, 326] on div "p.GEO , p.REGION , [DOMAIN_NAME] , p.BUILDING , p.EXPENSE_GROUP2 AS EXPENSE_GRO…" at bounding box center [845, 543] width 543 height 917
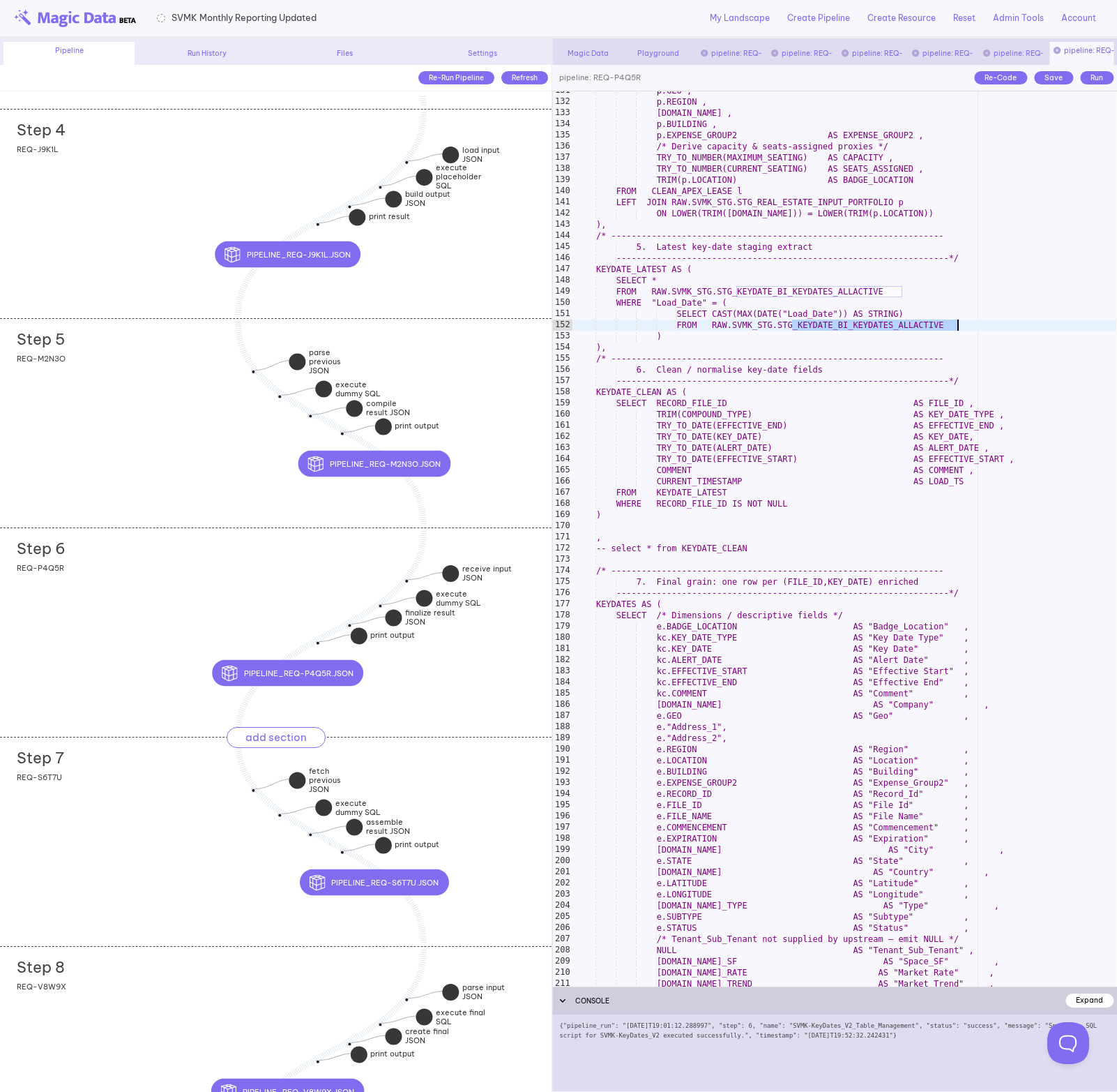
click at [486, 765] on div "Step 7 add section adding new section" at bounding box center [284, 753] width 535 height 34
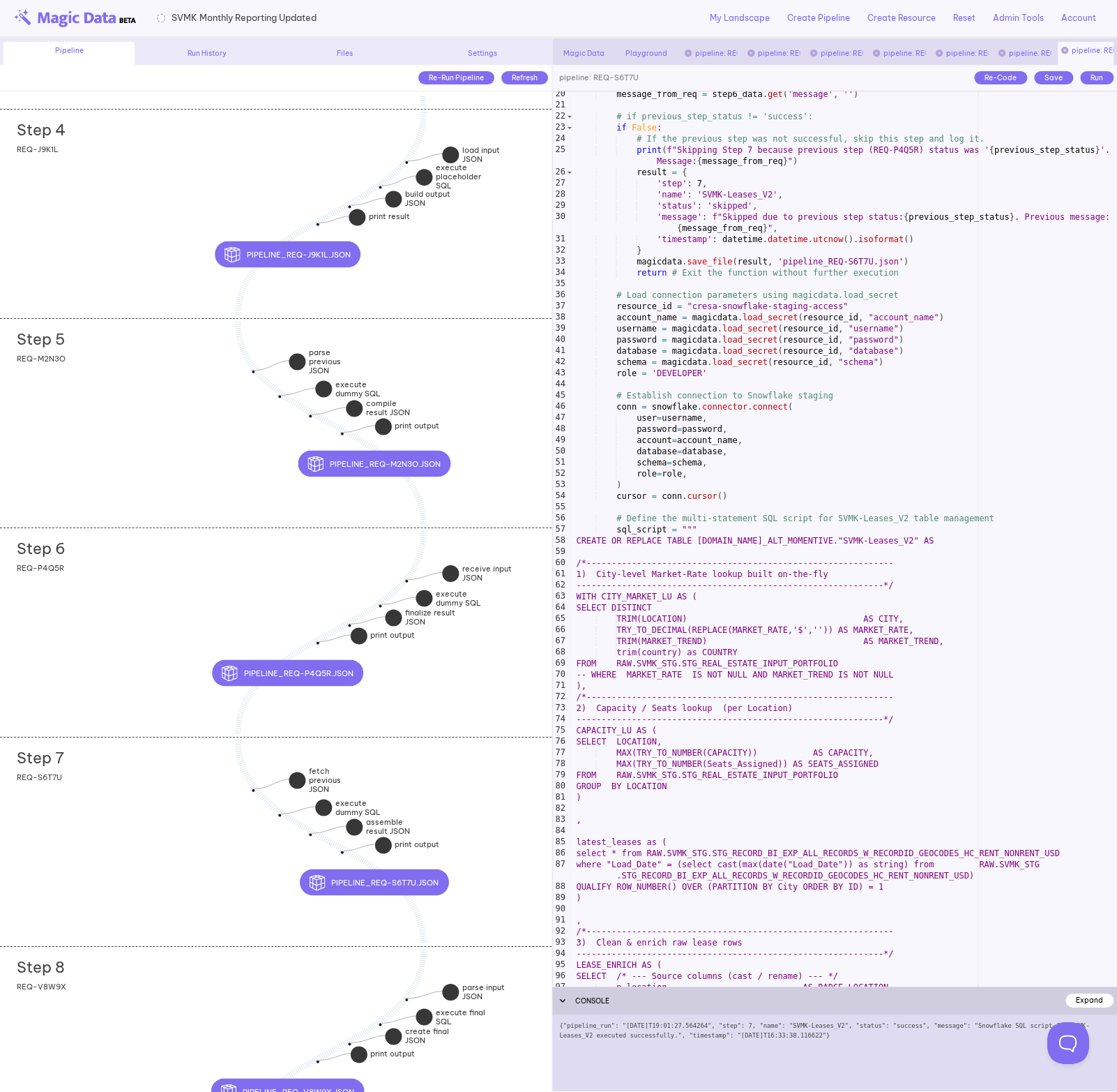
scroll to position [215, 0]
click at [748, 774] on div "message_from_req = step6_data . get ( 'message' , '' ) # if previous_step_statu…" at bounding box center [845, 547] width 543 height 917
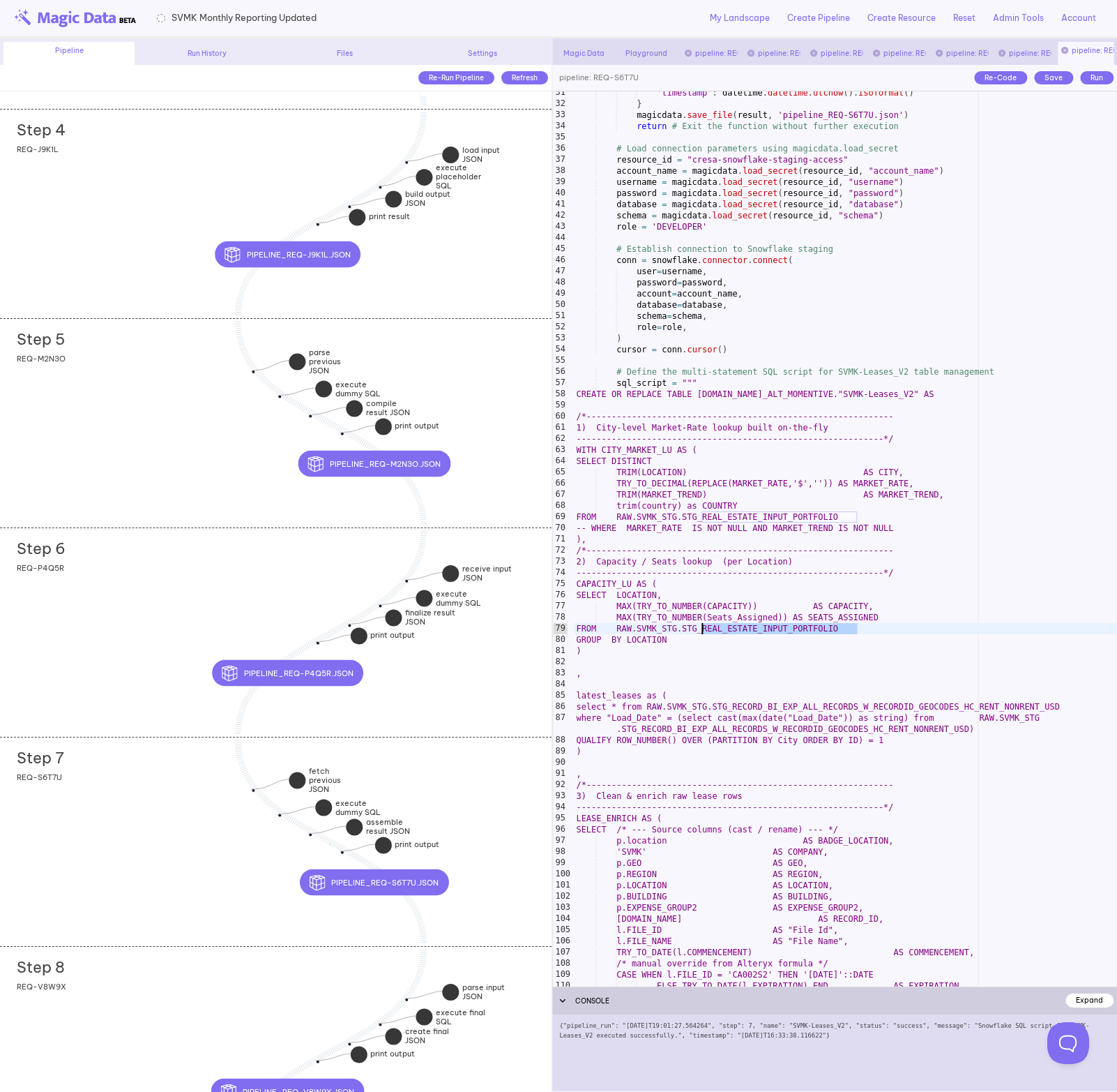
scroll to position [362, 0]
click at [727, 635] on div "'timestamp' : datetime . datetime . utcnow ( ) . isoformat ( ) } magicdata . sa…" at bounding box center [845, 545] width 543 height 917
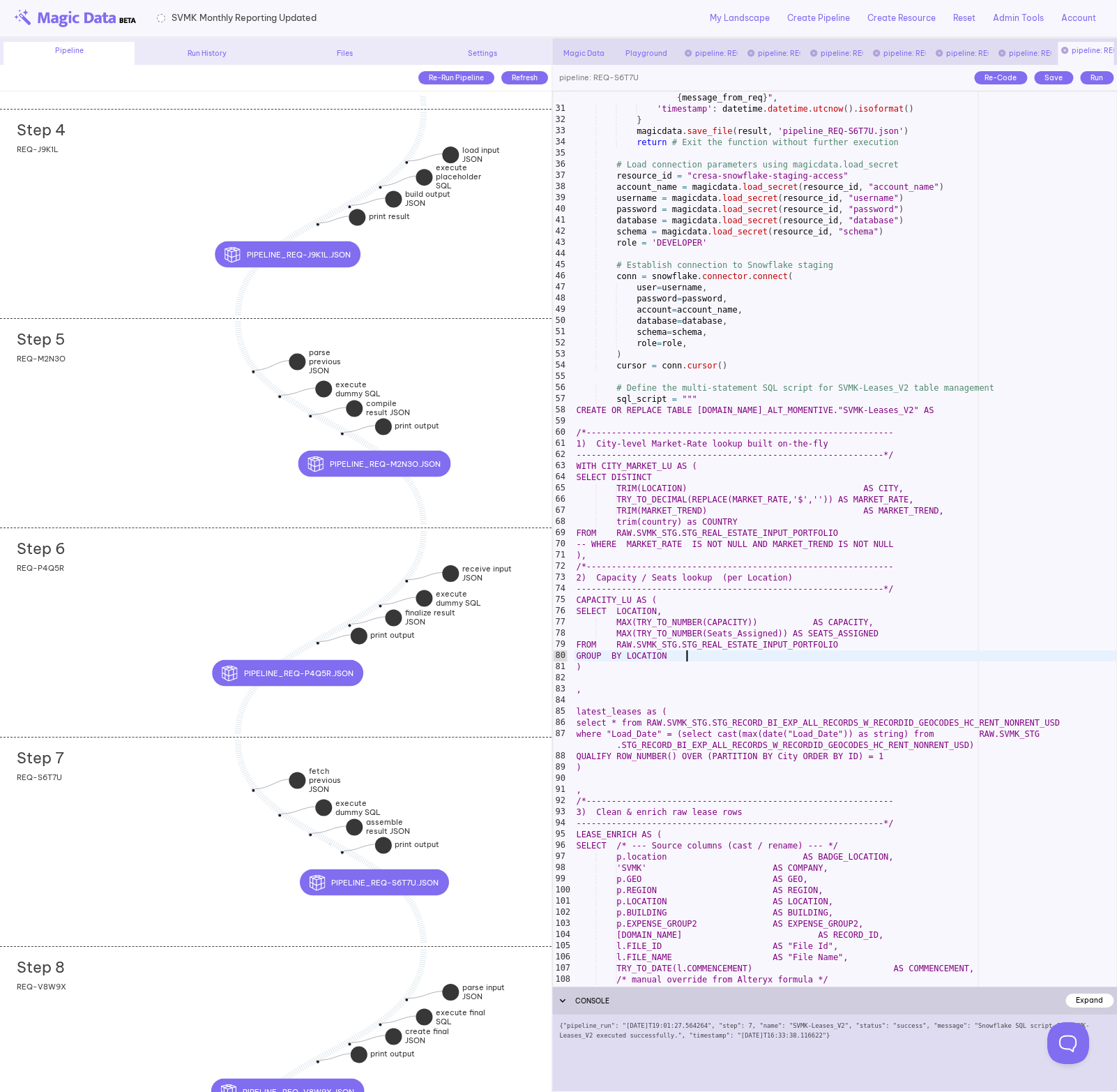
scroll to position [347, 0]
click at [727, 635] on div "'message' : f"Skipped due to previous step status: { previous_step_status } . P…" at bounding box center [845, 543] width 543 height 928
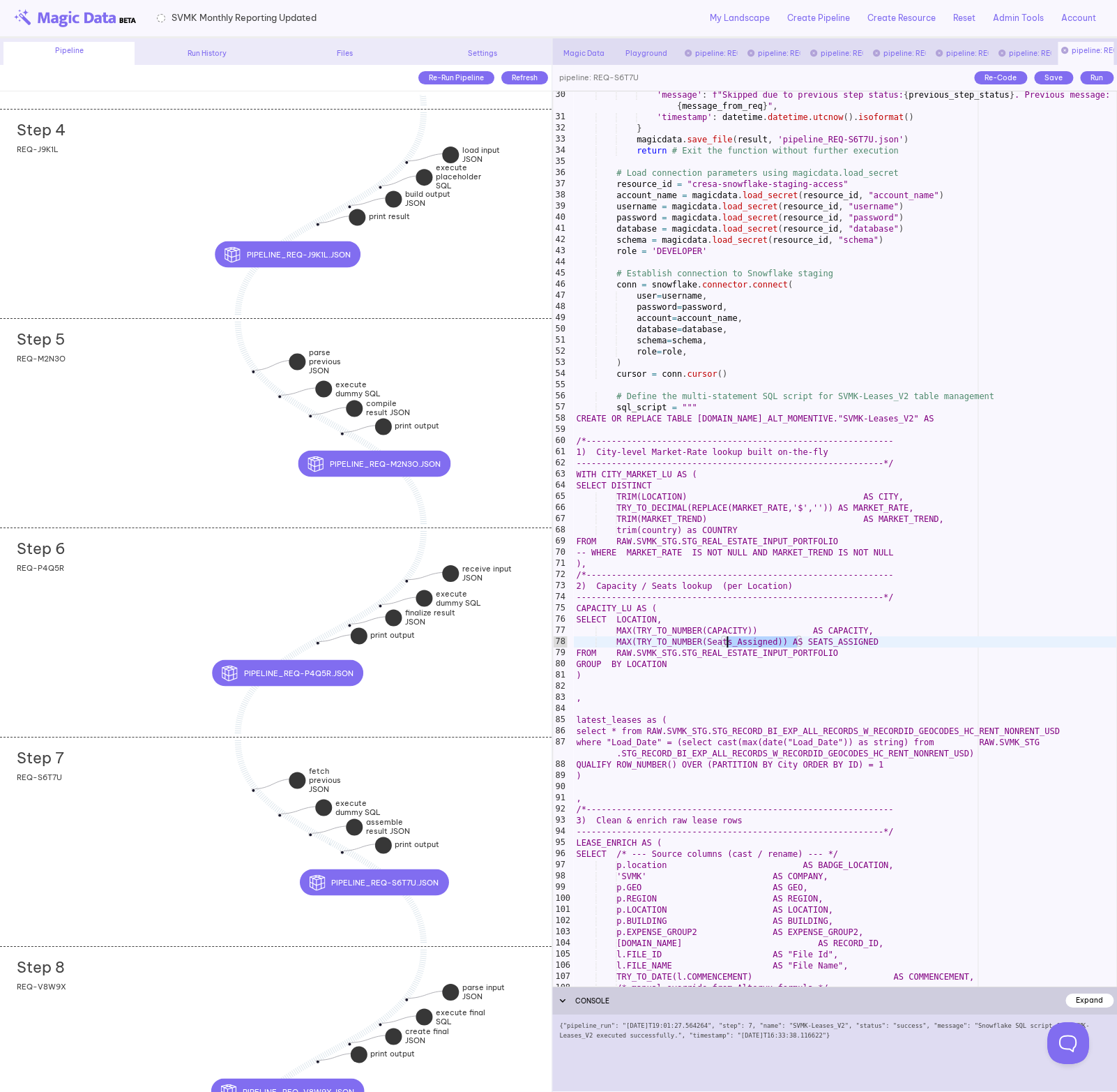
click at [781, 540] on div "'message' : f"Skipped due to previous step status: { previous_step_status } . P…" at bounding box center [845, 554] width 543 height 928
click at [875, 413] on div "'message' : f"Skipped due to previous step status: { previous_step_status } . P…" at bounding box center [845, 554] width 543 height 928
click at [782, 729] on div "'message' : f"Skipped due to previous step status: { previous_step_status } . P…" at bounding box center [845, 554] width 543 height 928
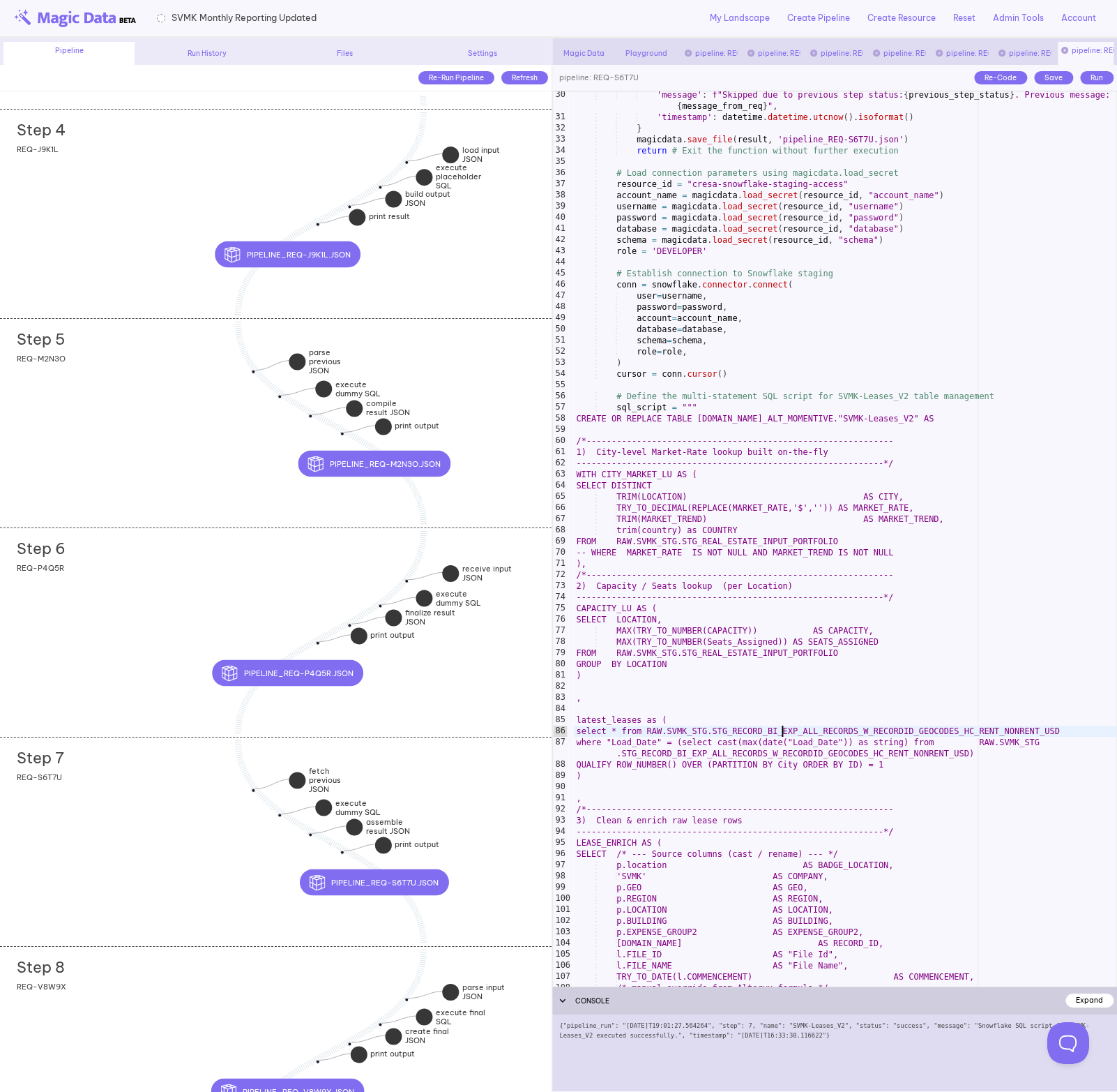
click at [782, 729] on div "'message' : f"Skipped due to previous step status: { previous_step_status } . P…" at bounding box center [845, 554] width 543 height 928
click at [334, 981] on div "Step 8 add section adding new section REQ-V8W9X" at bounding box center [275, 1050] width 552 height 209
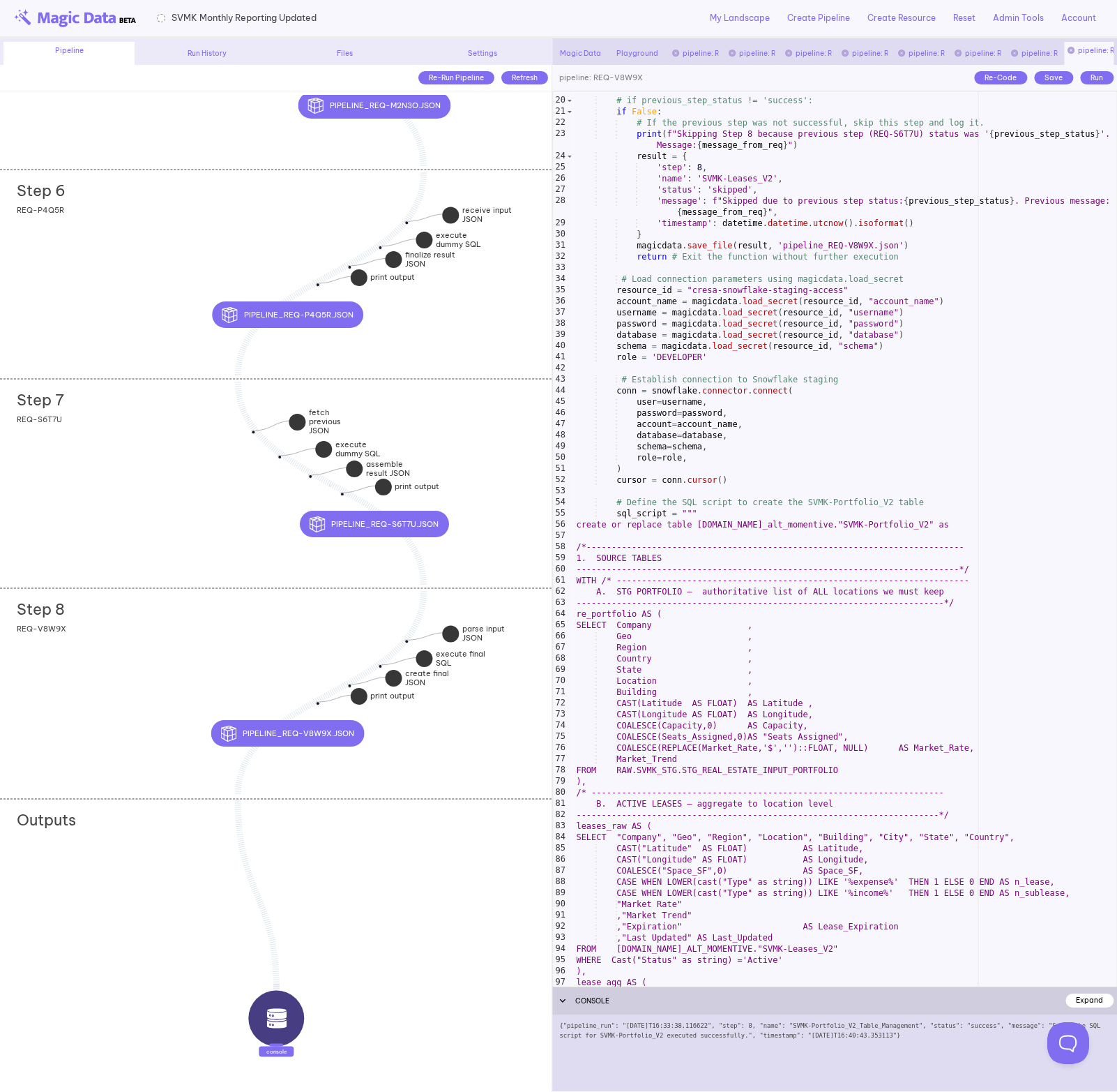
scroll to position [226, 0]
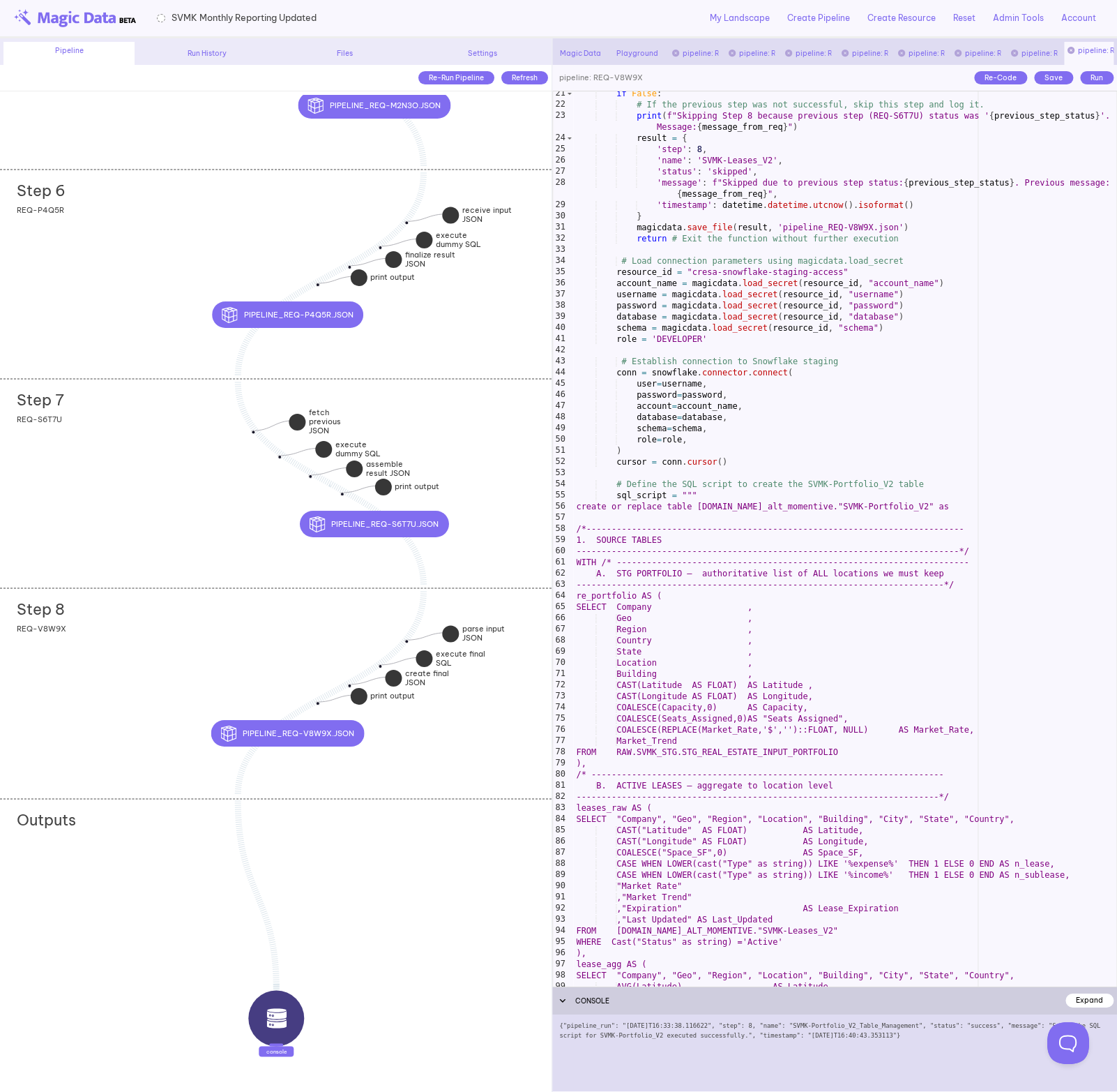
click at [889, 505] on div "if False : # If the previous step was not successful, skip this step and log it…" at bounding box center [845, 546] width 543 height 917
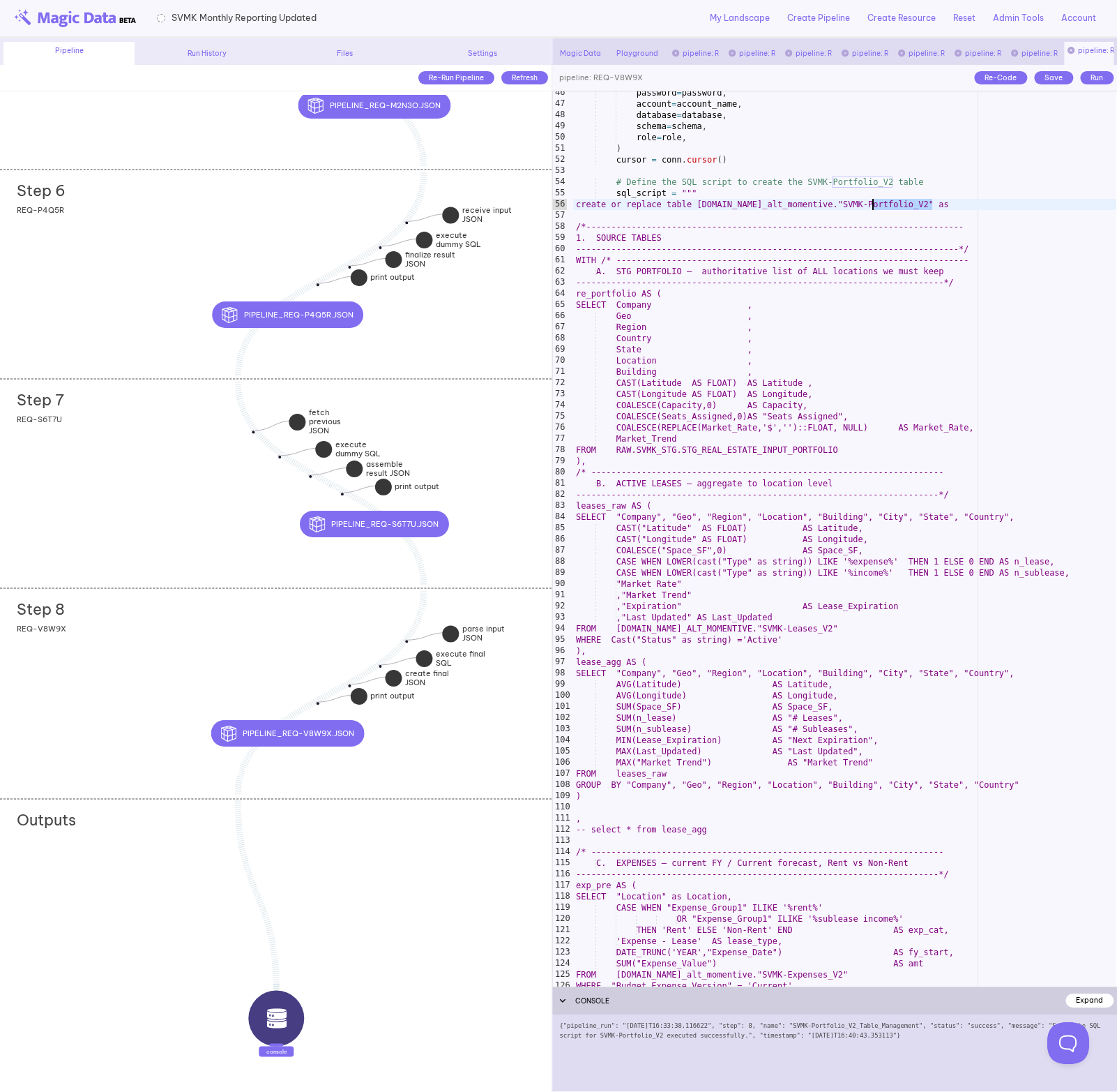
scroll to position [529, 0]
click at [826, 629] on div "password = password , account = account_name , database = database , schema = s…" at bounding box center [845, 544] width 543 height 917
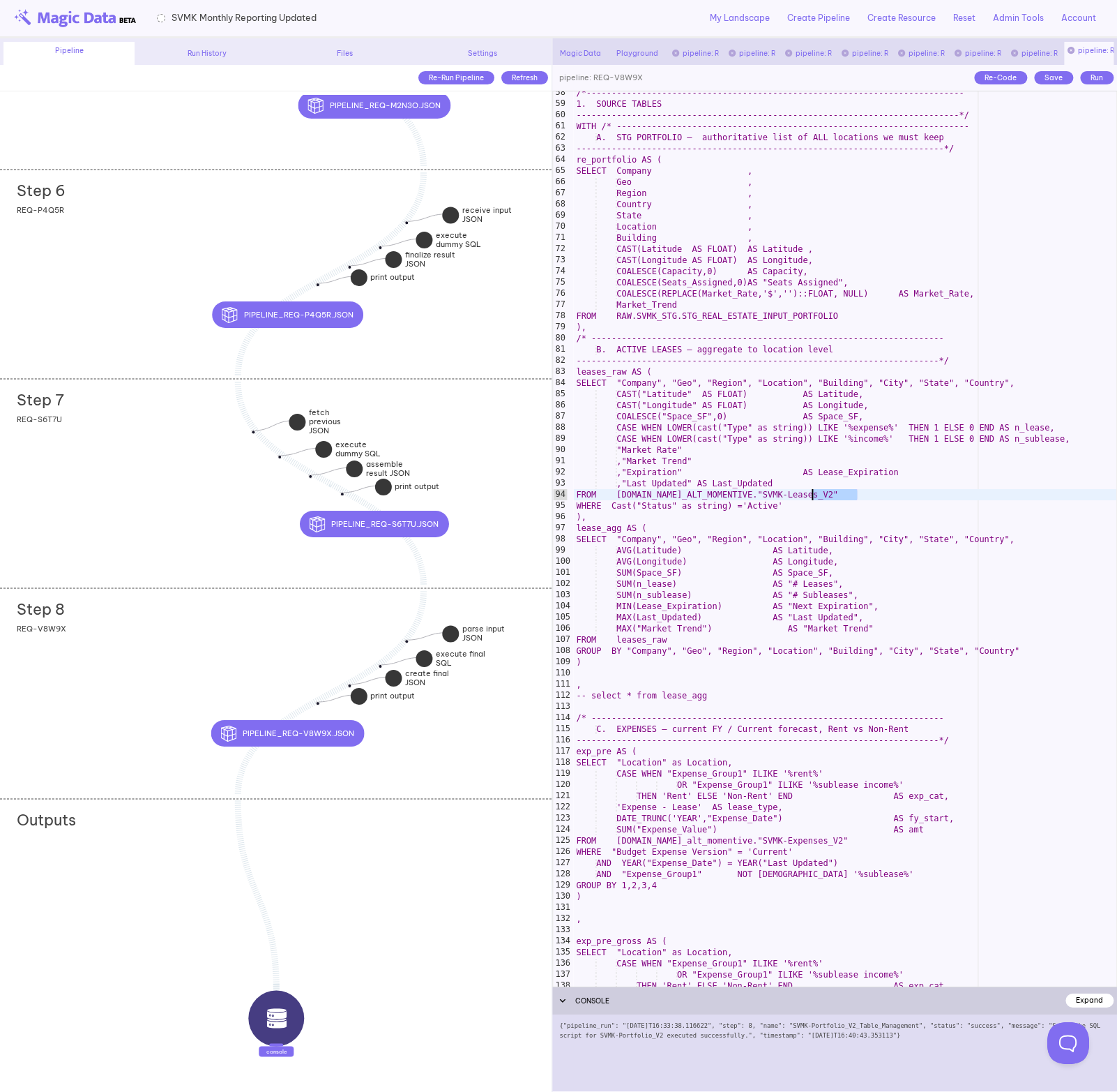
scroll to position [666, 0]
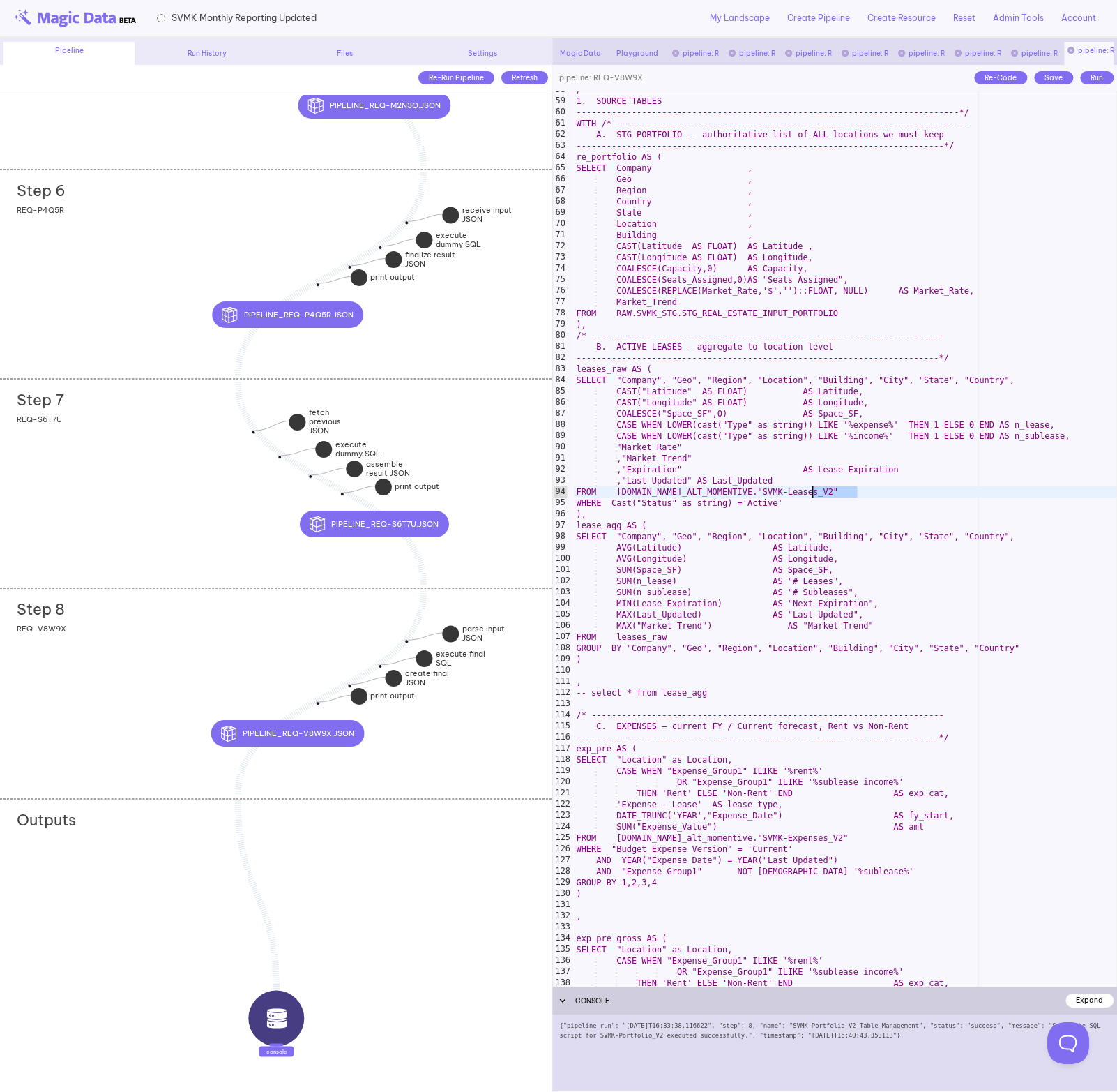
click at [838, 834] on div "/*--------------------------------------------------------------------------- 1…" at bounding box center [845, 543] width 543 height 917
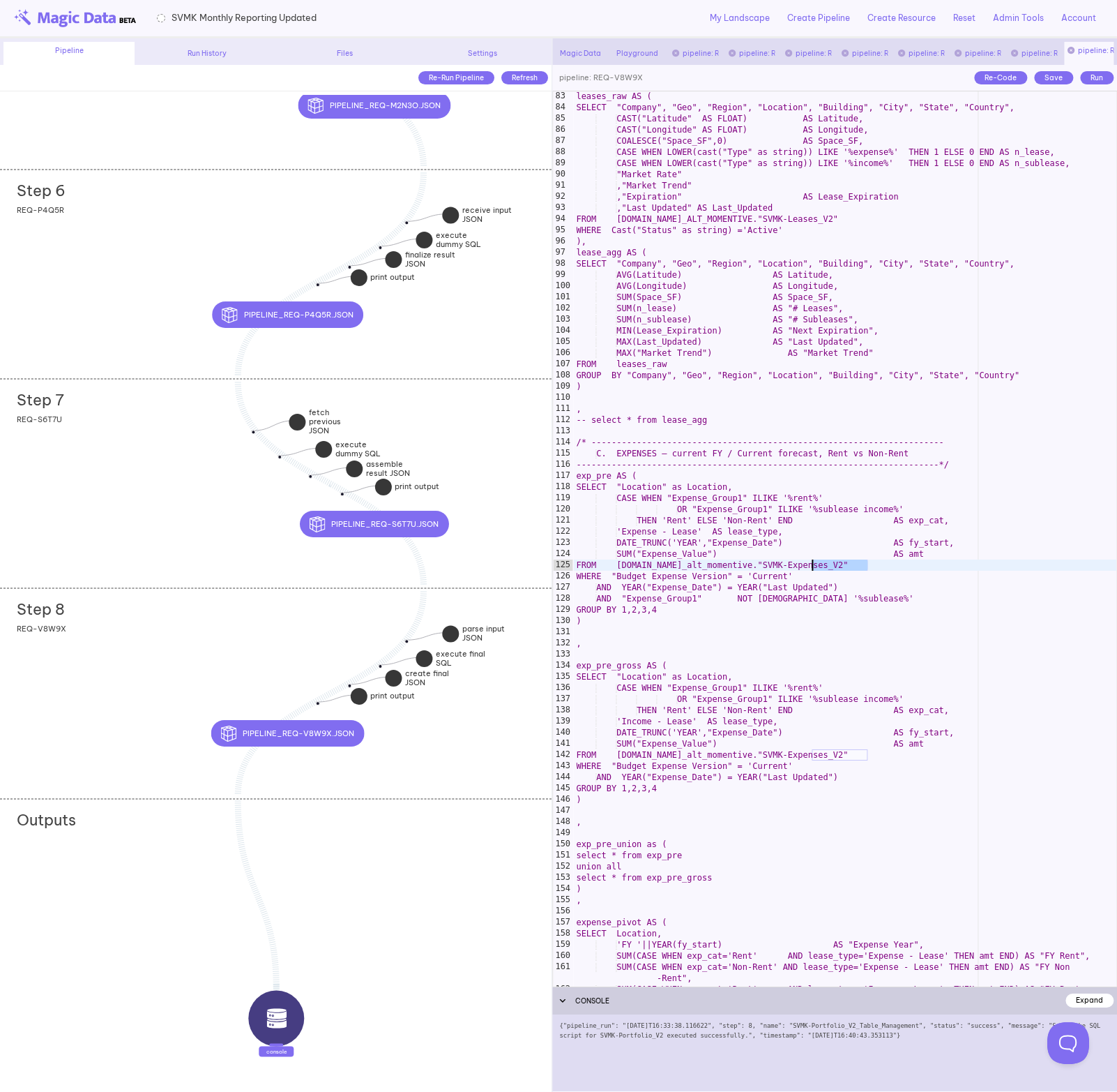
scroll to position [941, 0]
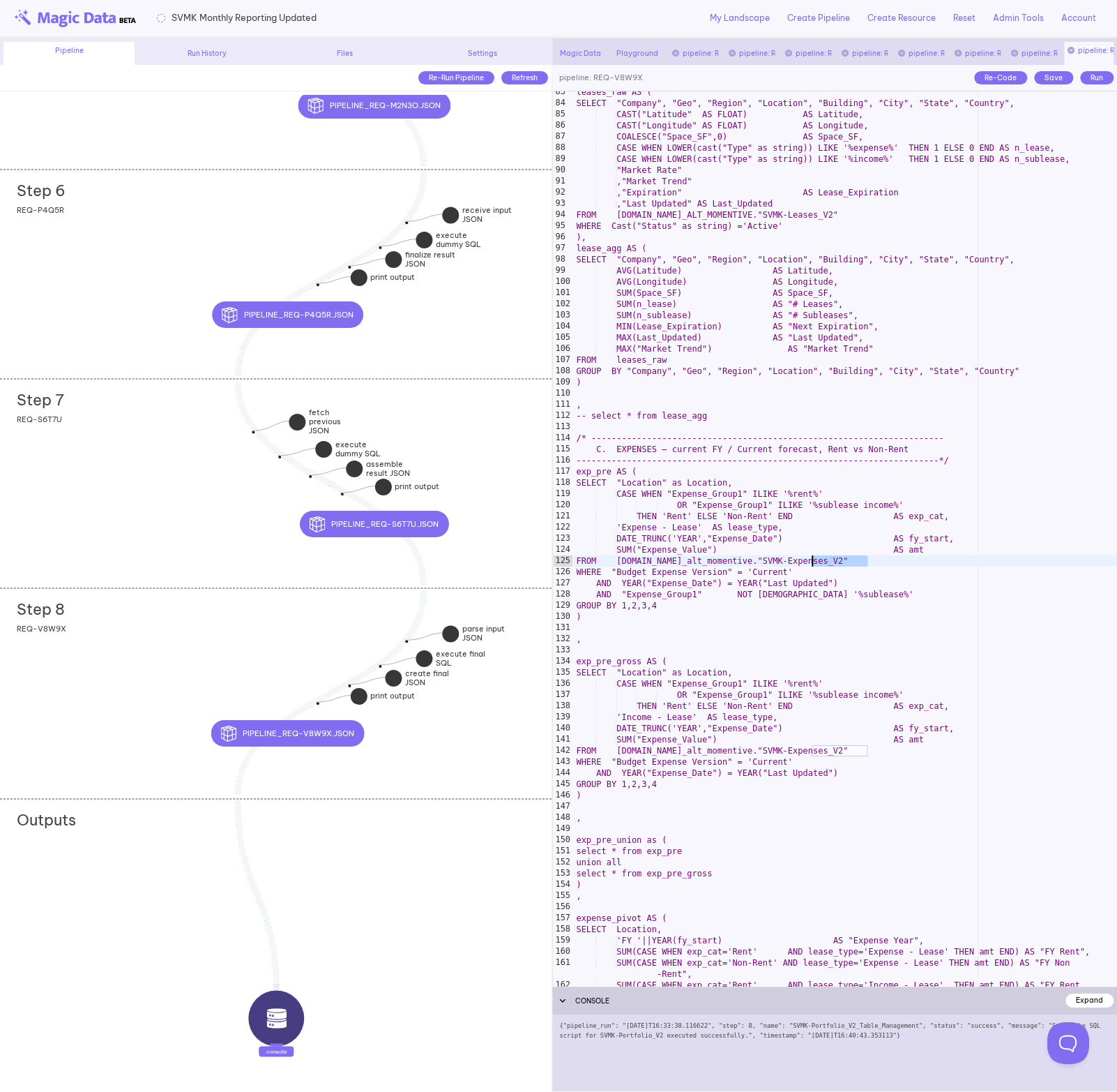
click at [838, 749] on div "leases_raw AS ( SELECT "Company", "Geo", "Region", "Location", "Building", "Cit…" at bounding box center [845, 551] width 543 height 928
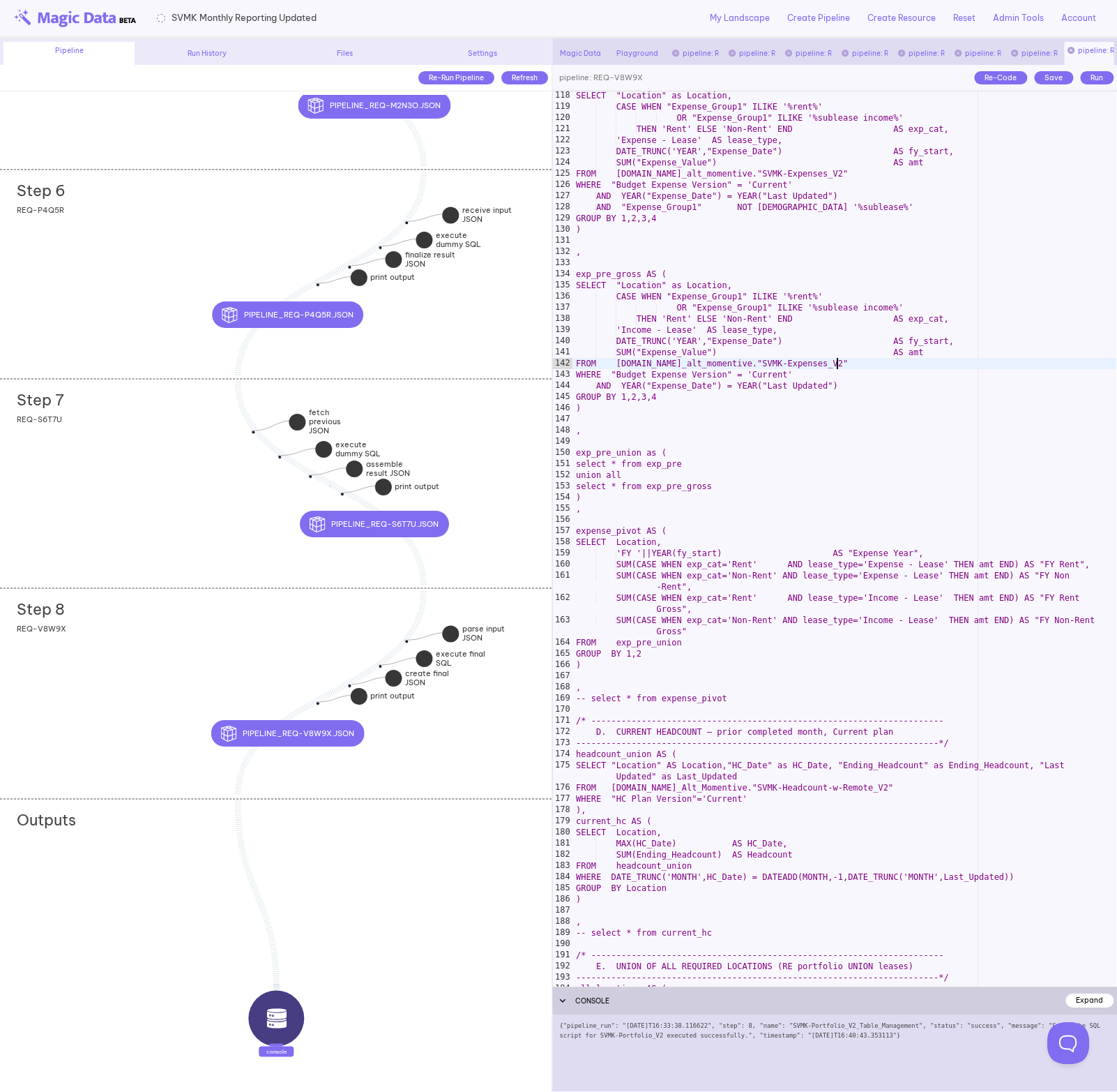
scroll to position [1329, 0]
click at [877, 786] on div "SELECT "Location" as Location, CASE WHEN "Expense_Group1" ILIKE '%rent%' OR "Ex…" at bounding box center [845, 548] width 543 height 917
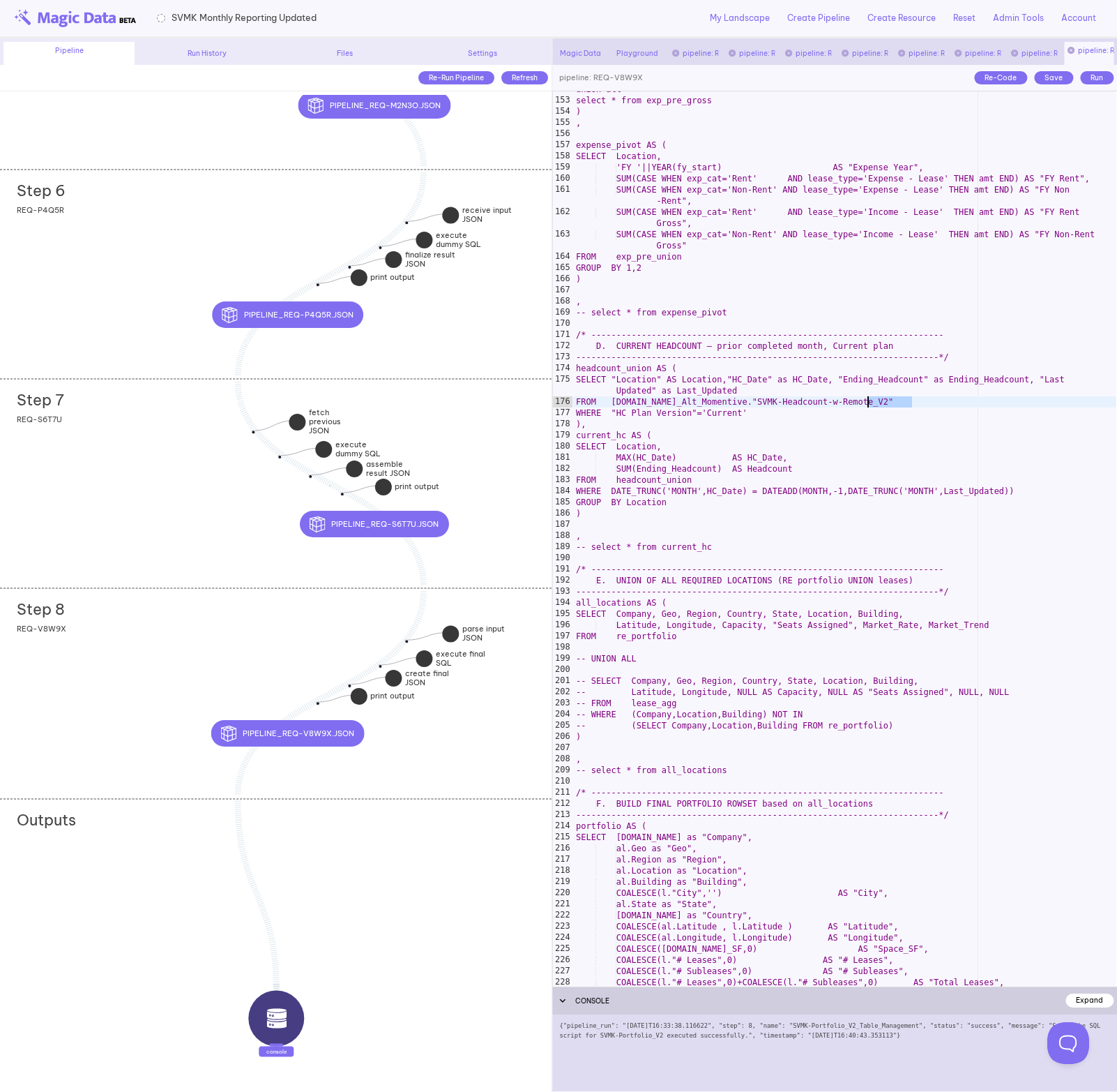
scroll to position [1719, 0]
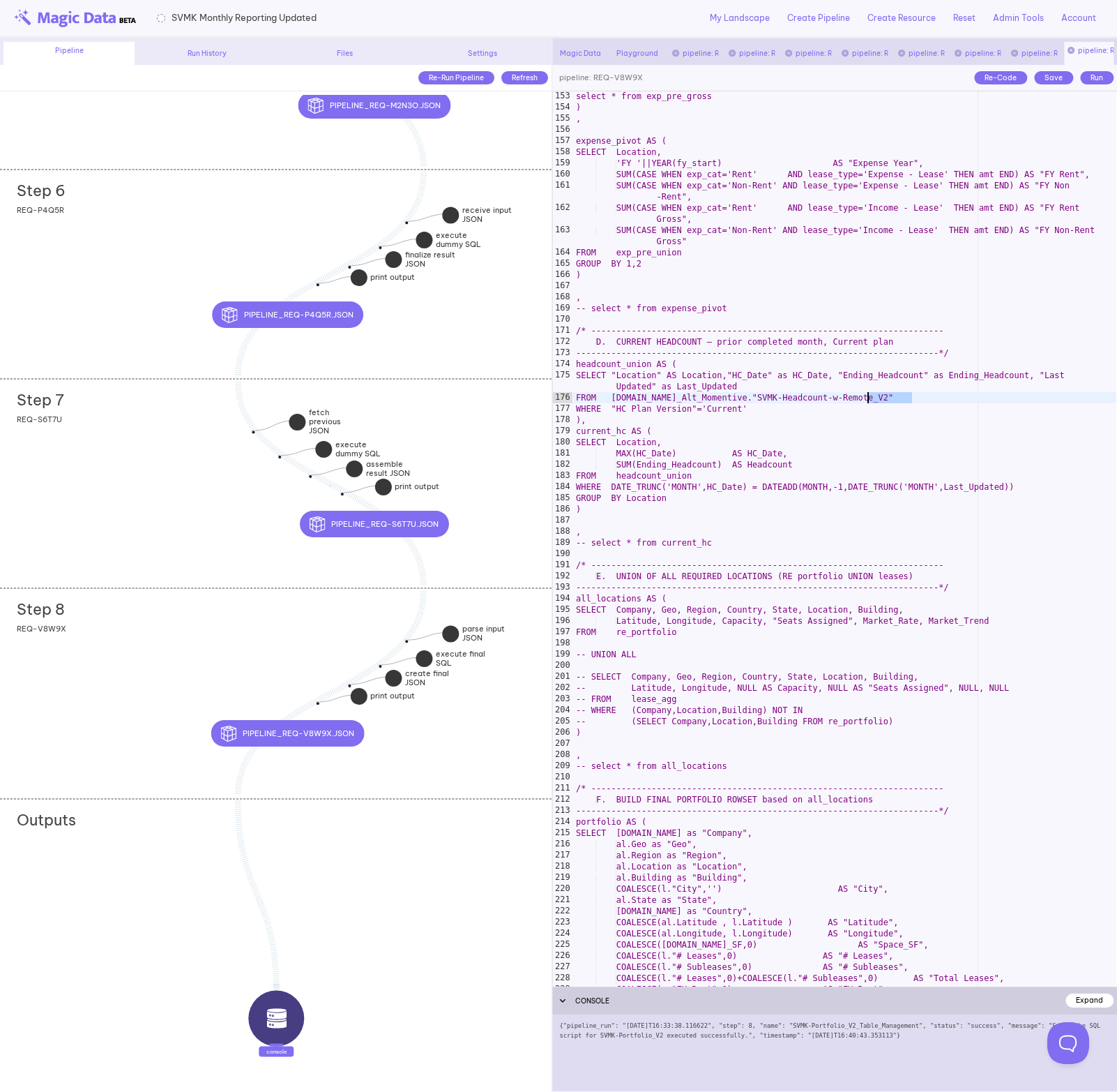
click at [857, 727] on div "select * from exp_pre_gross ) , expense_pivot AS ( SELECT Location, 'FY '||YEAR…" at bounding box center [845, 549] width 543 height 917
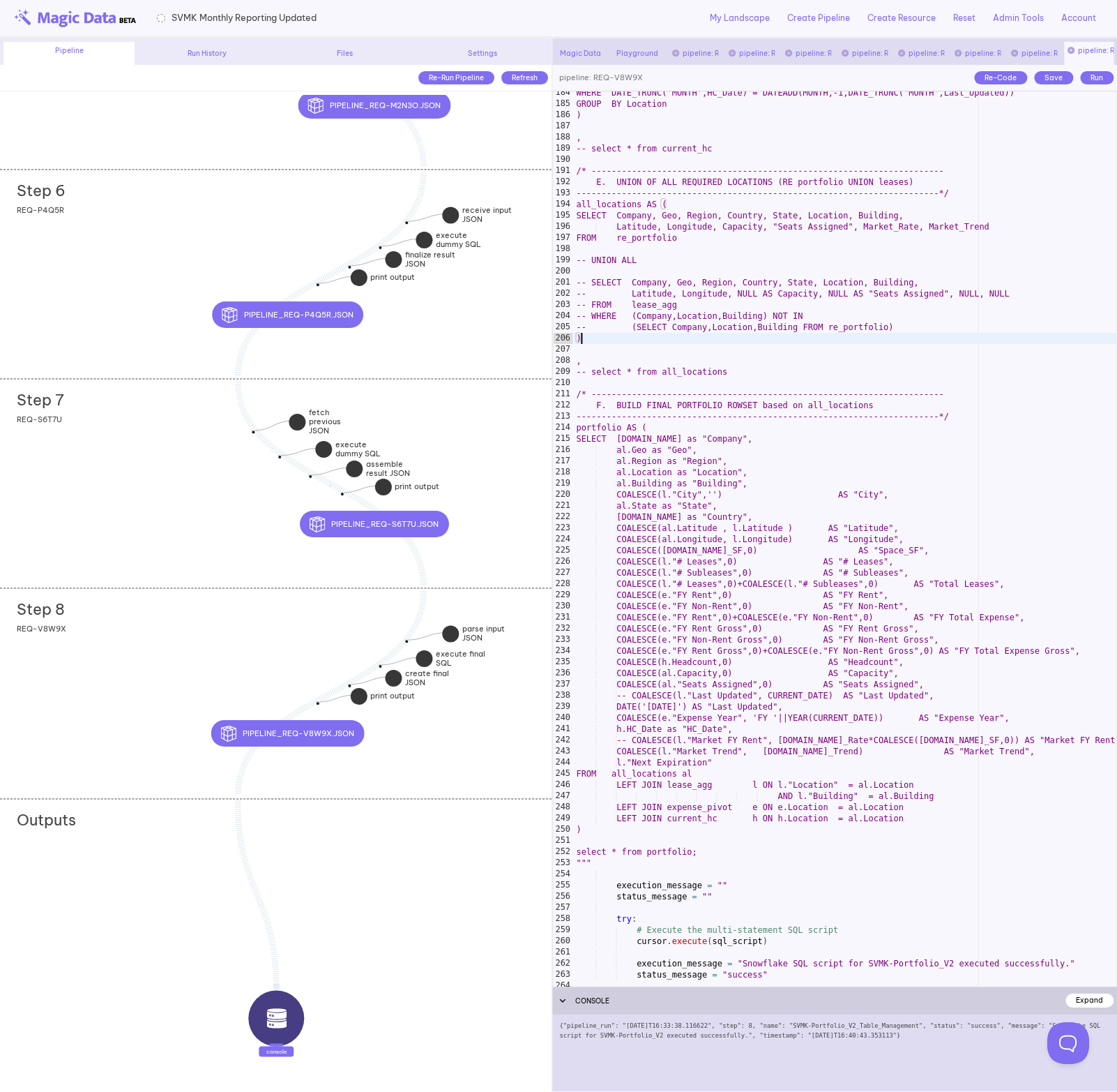
scroll to position [2119, 0]
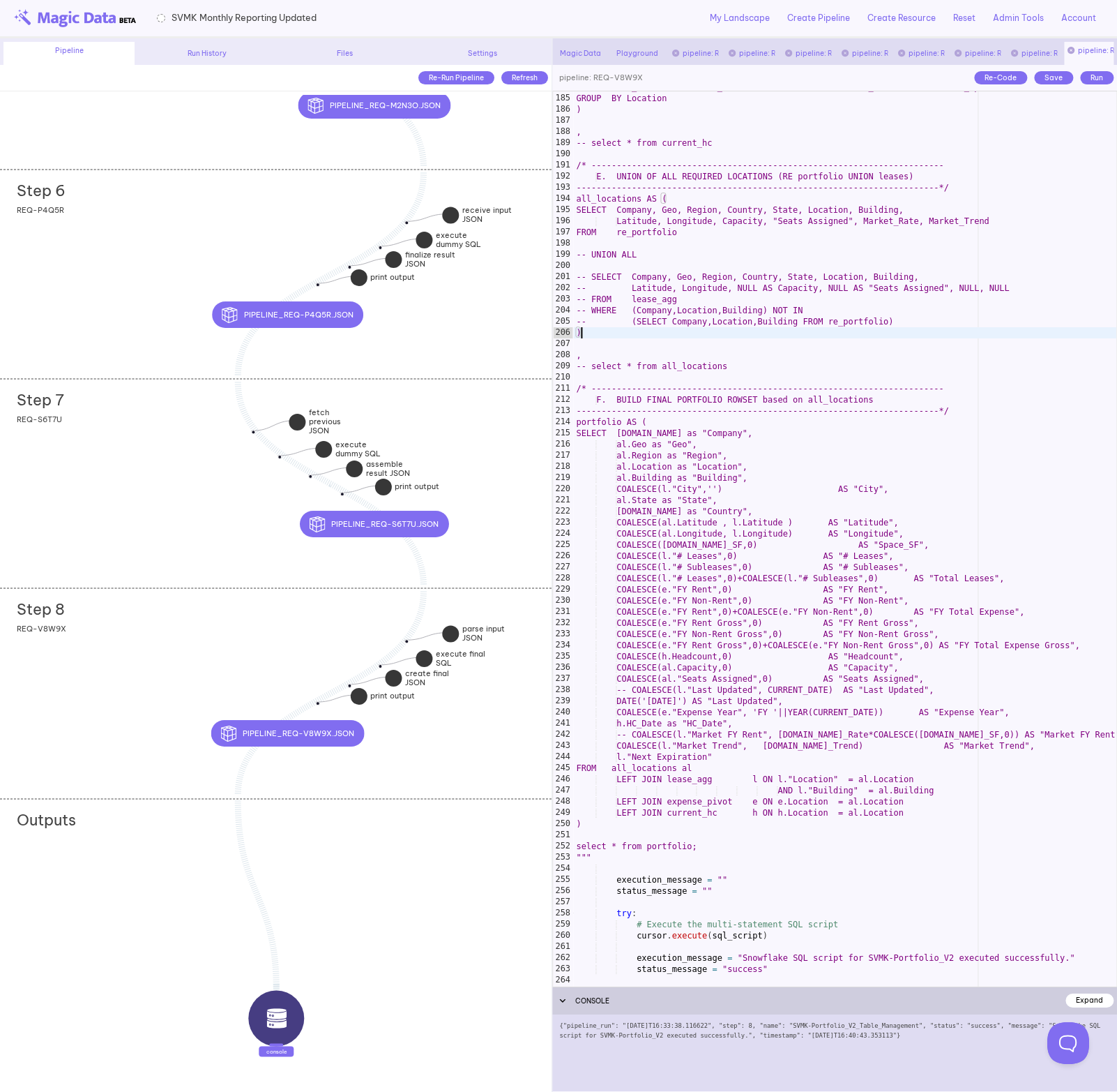
click at [833, 809] on div "WHERE DATE_TRUNC('MONTH',HC_Date) = DATEADD(MONTH,-1,DATE_TRUNC('MONTH',Last_Up…" at bounding box center [845, 540] width 543 height 917
type textarea "**********"
